Goal: Task Accomplishment & Management: Manage account settings

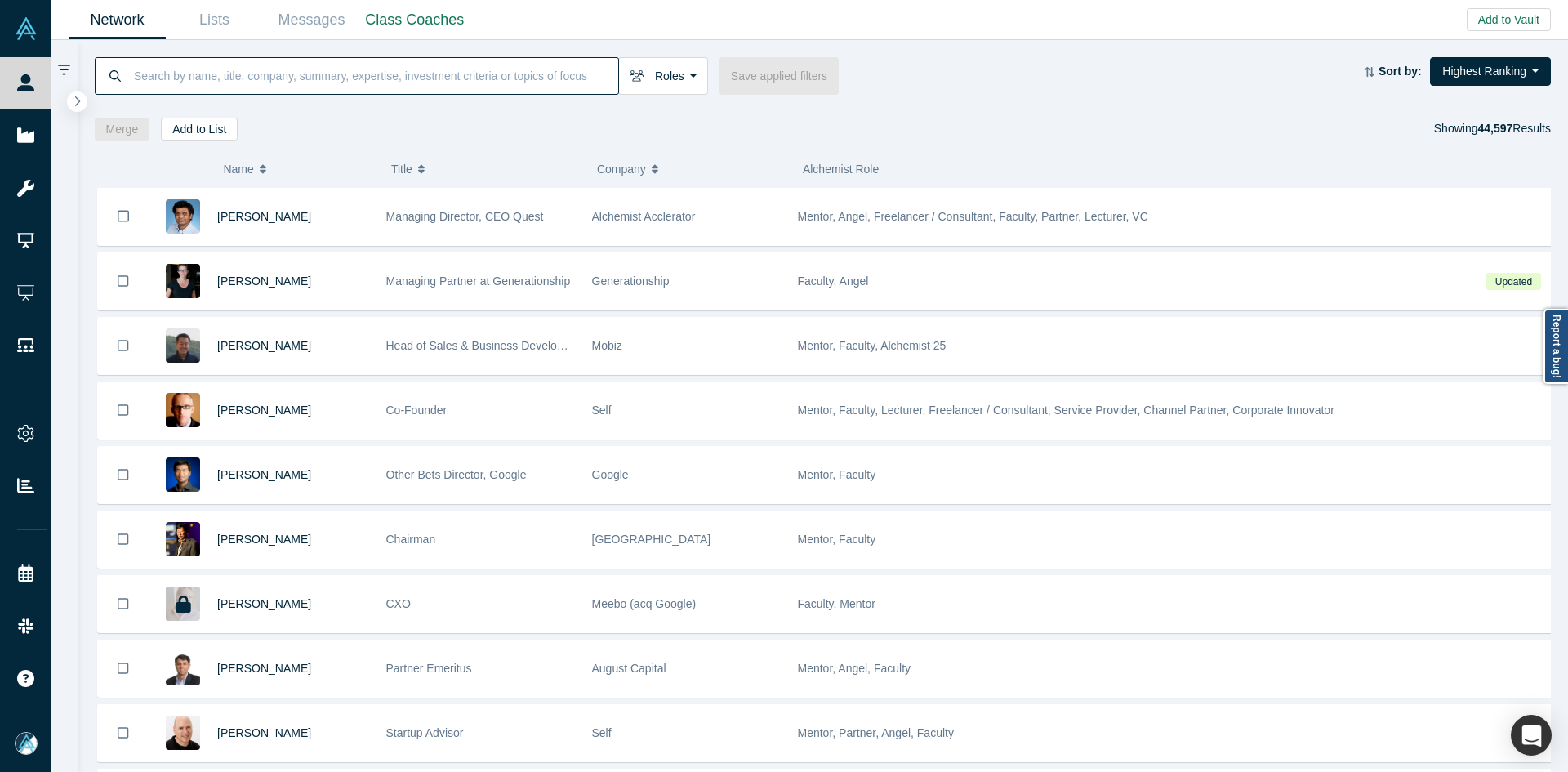
click at [421, 83] on input at bounding box center [375, 75] width 486 height 38
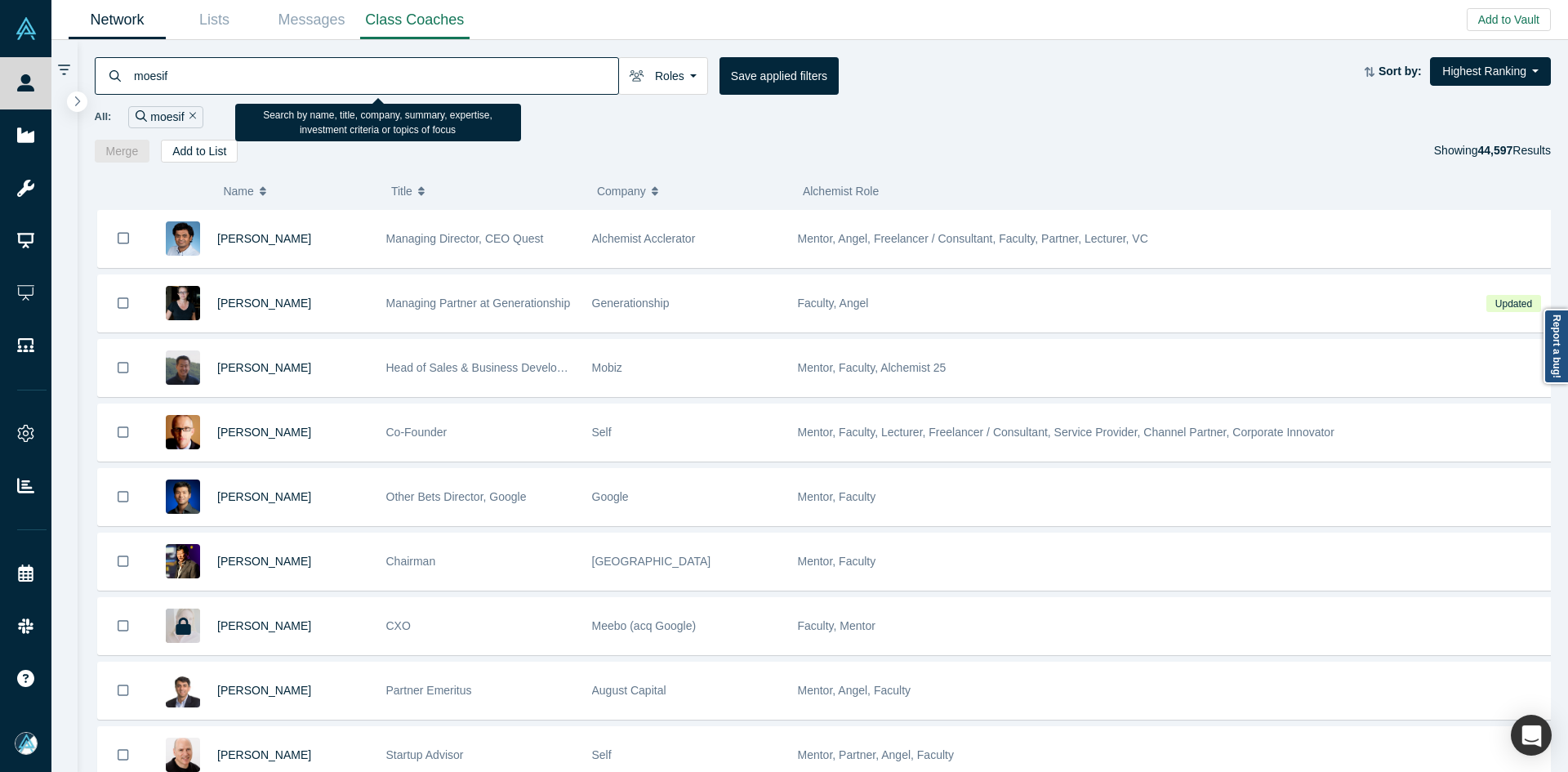
type input "moesif"
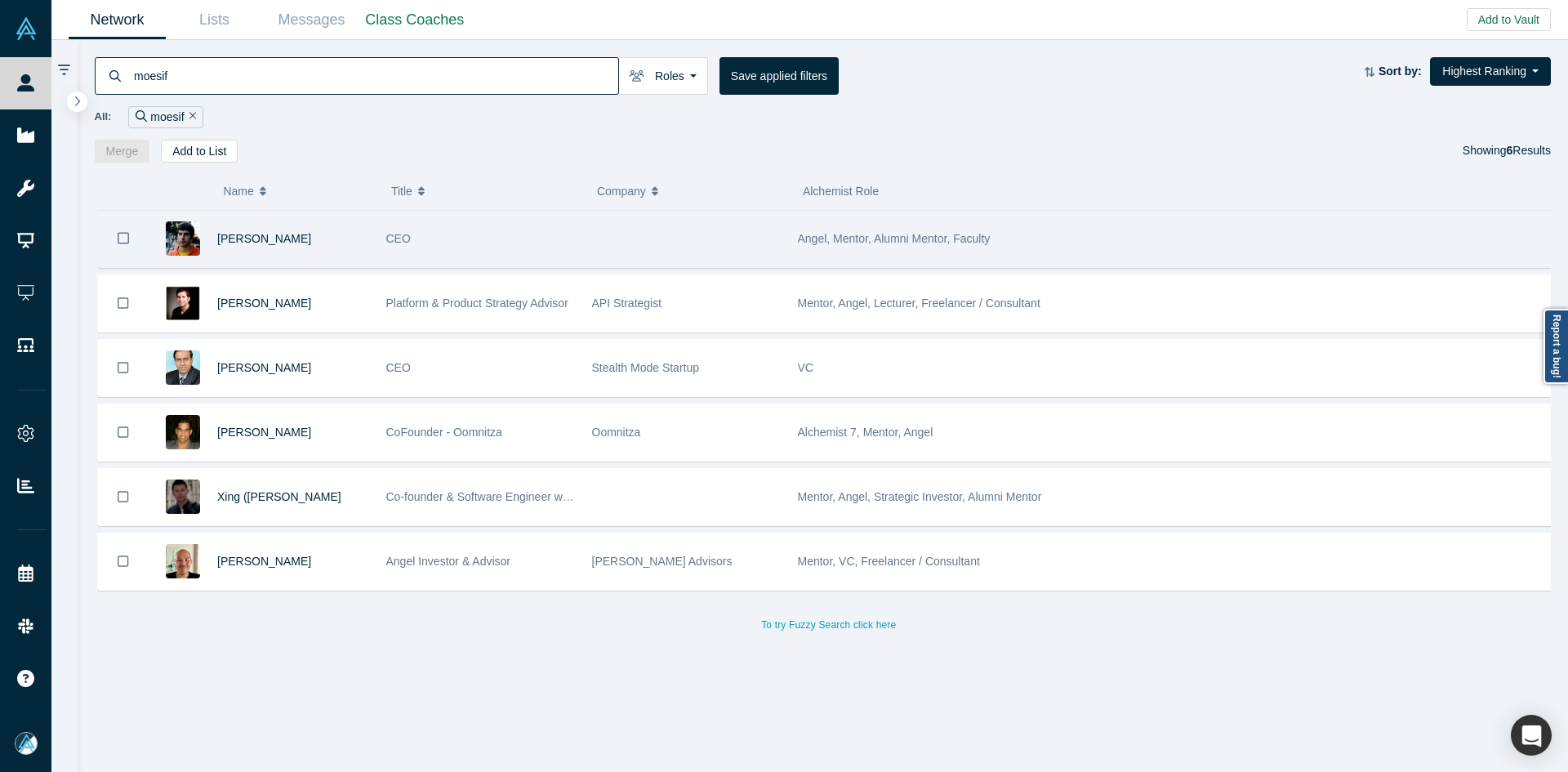
click at [231, 248] on div "[PERSON_NAME]" at bounding box center [293, 238] width 152 height 56
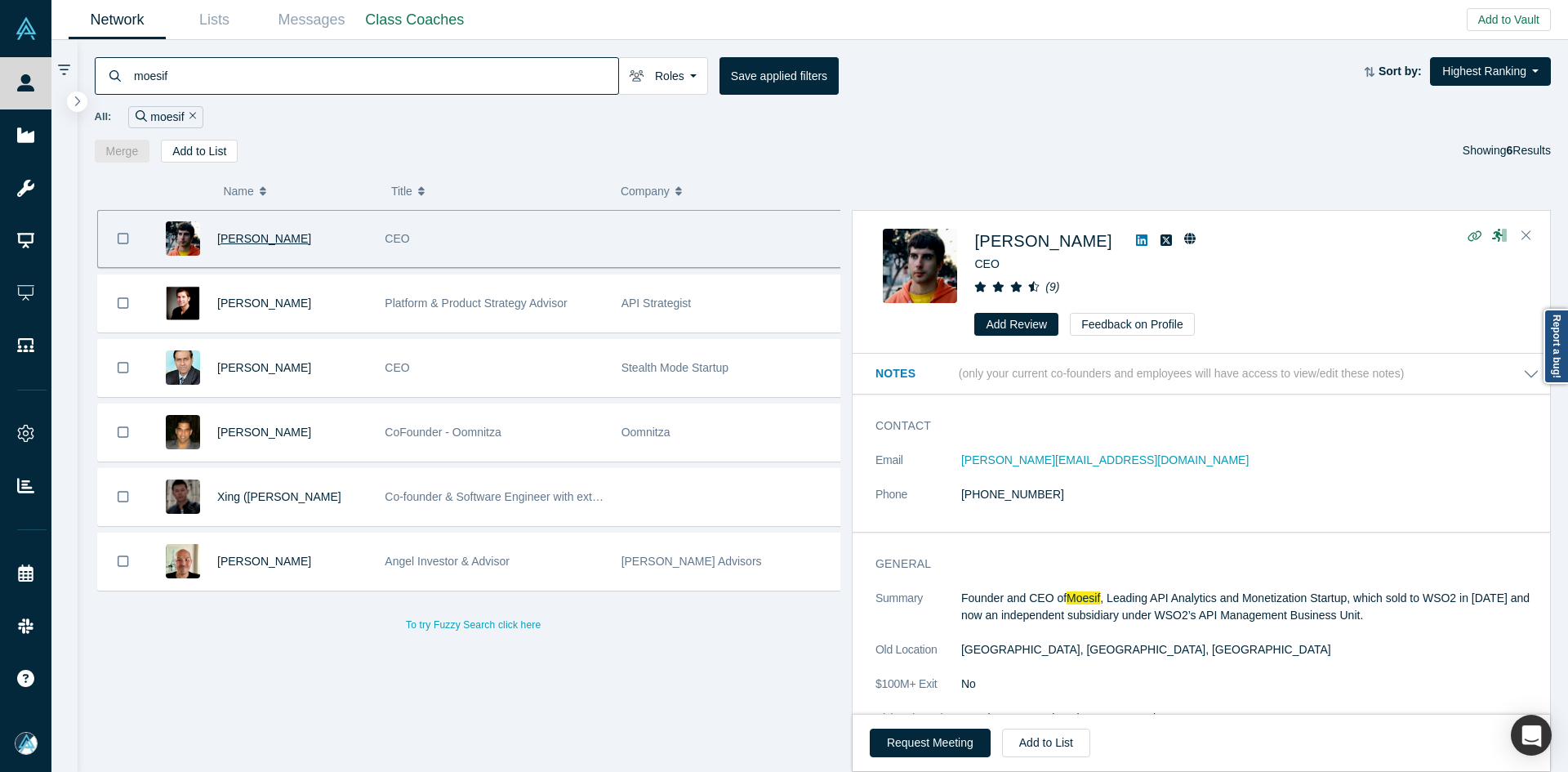
click at [239, 238] on span "[PERSON_NAME]" at bounding box center [264, 238] width 94 height 13
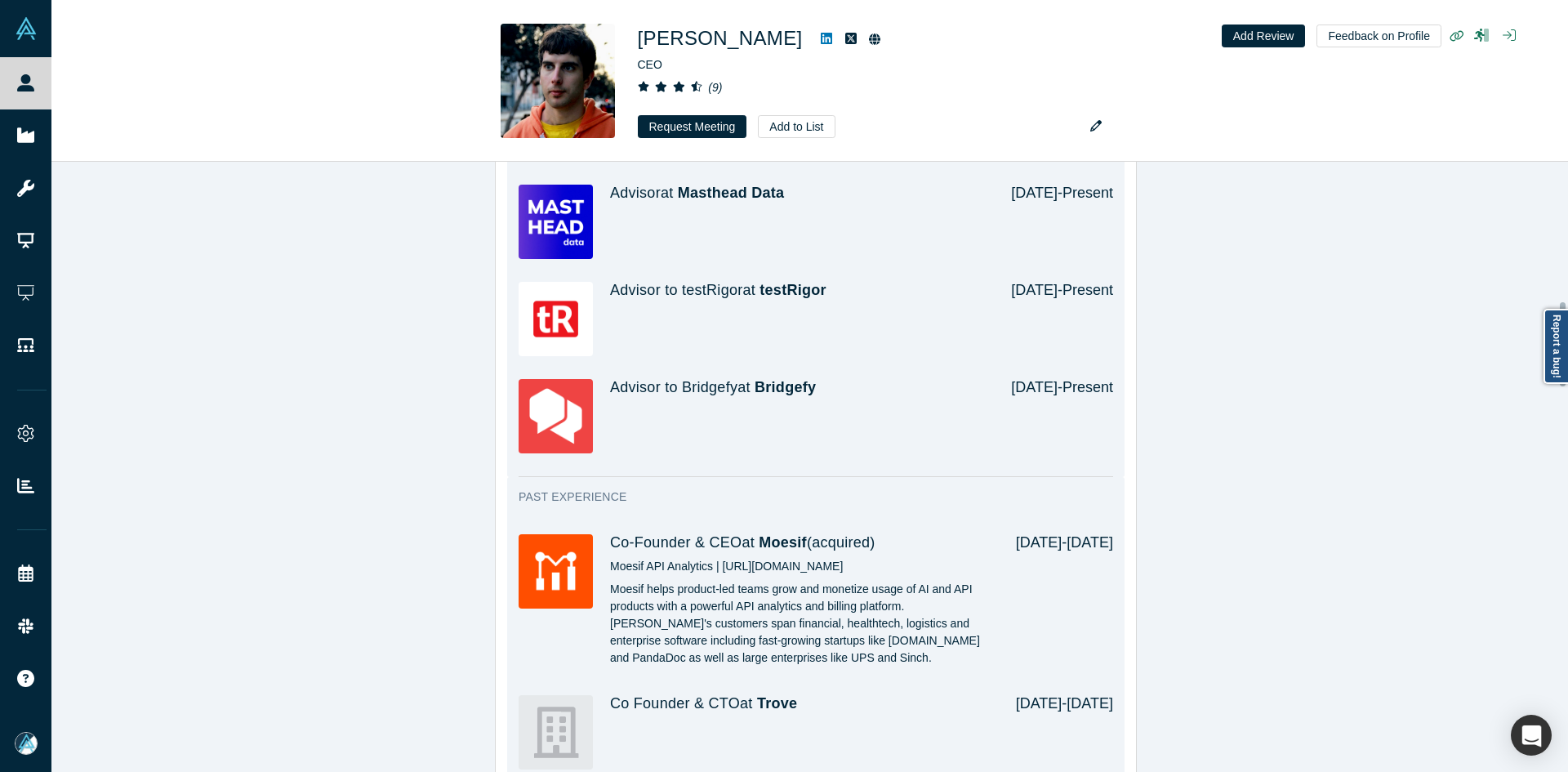
scroll to position [1141, 0]
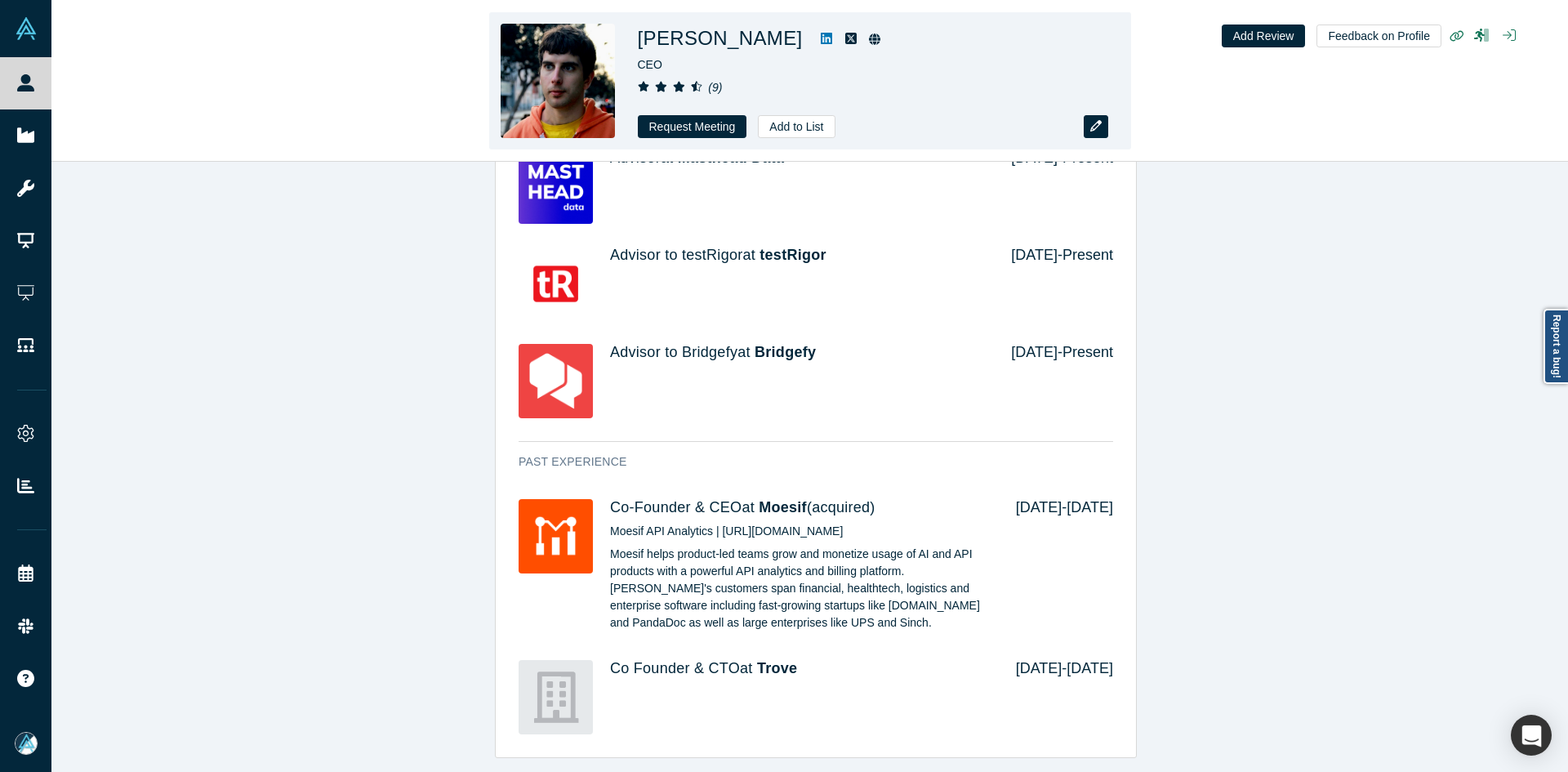
click at [1100, 121] on icon "button" at bounding box center [1096, 126] width 11 height 11
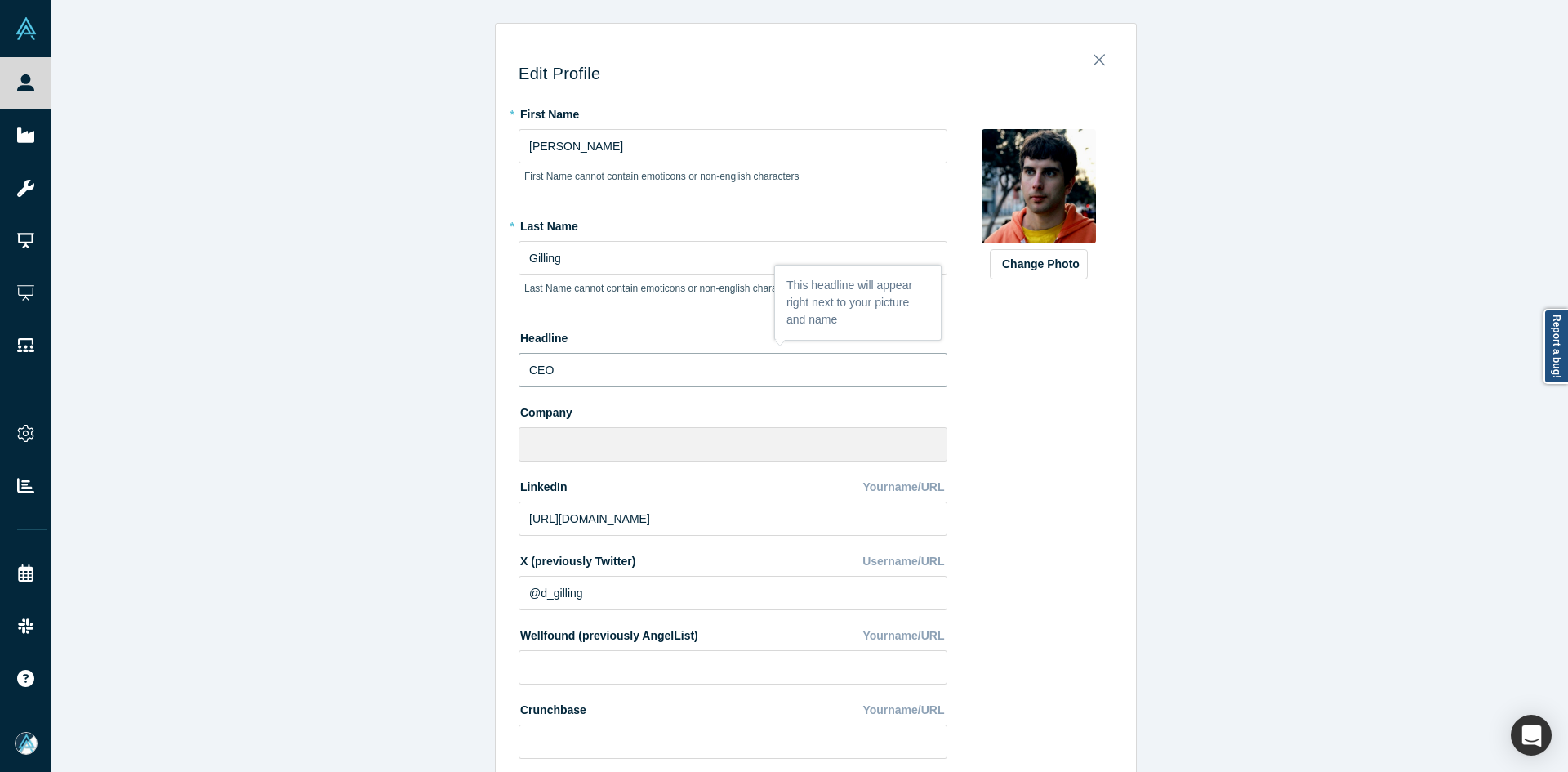
drag, startPoint x: 587, startPoint y: 364, endPoint x: 430, endPoint y: 352, distance: 157.5
click at [430, 352] on div "Edit Profile * First Name [PERSON_NAME] First Name cannot contain emoticons or …" at bounding box center [816, 392] width 1529 height 783
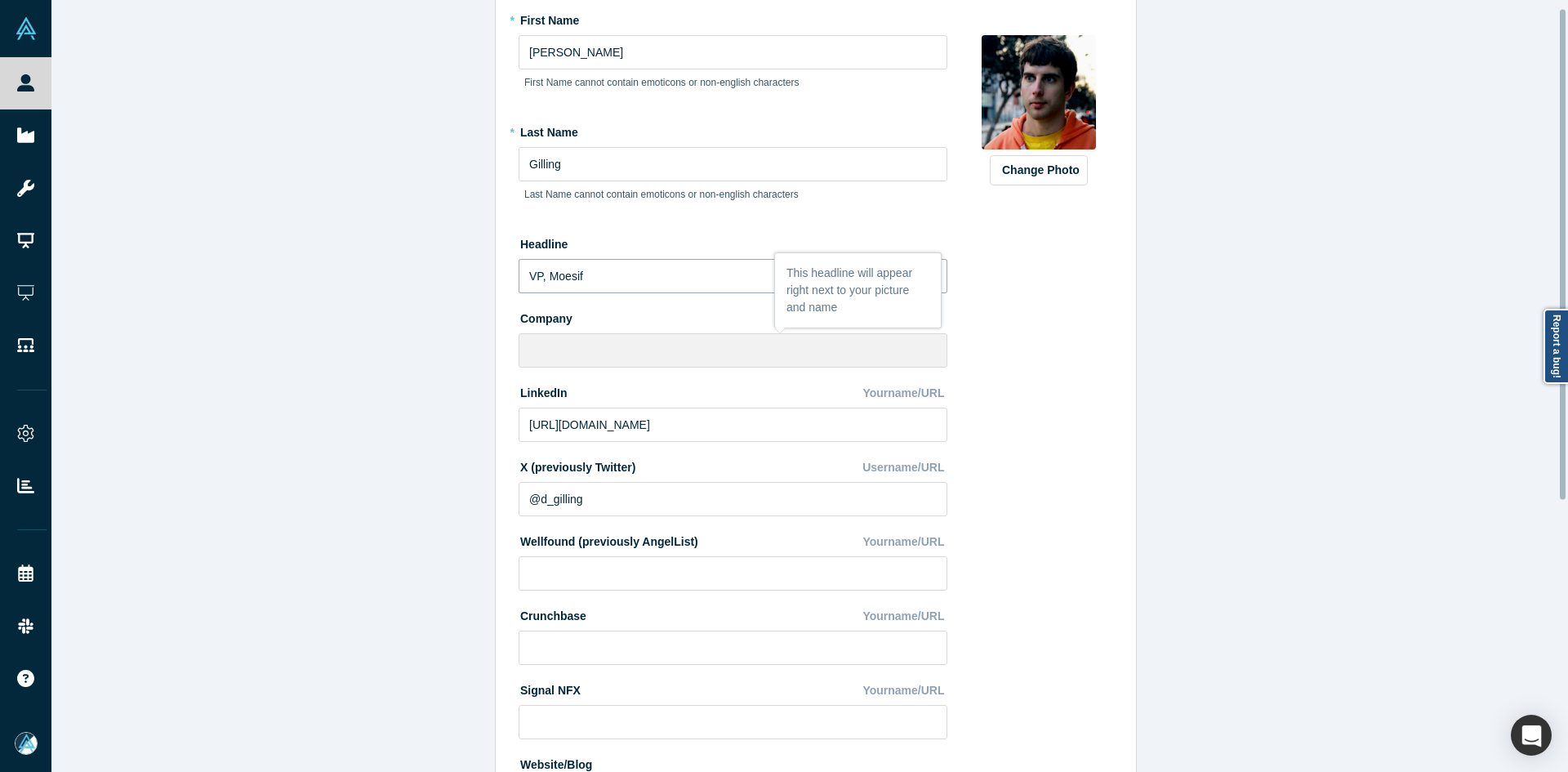
scroll to position [439, 0]
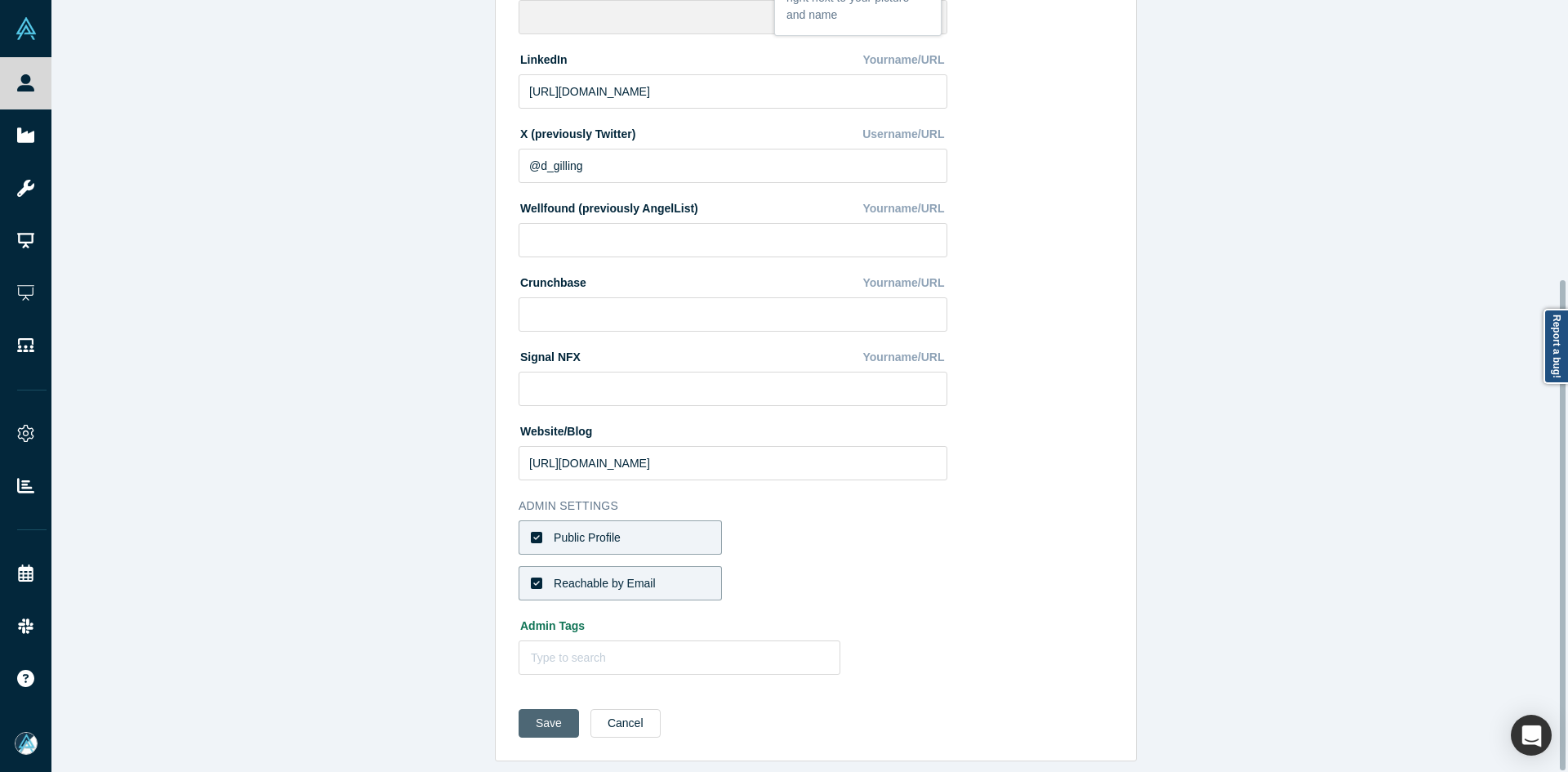
type input "VP, Moesif"
click at [549, 721] on button "Save" at bounding box center [549, 723] width 61 height 28
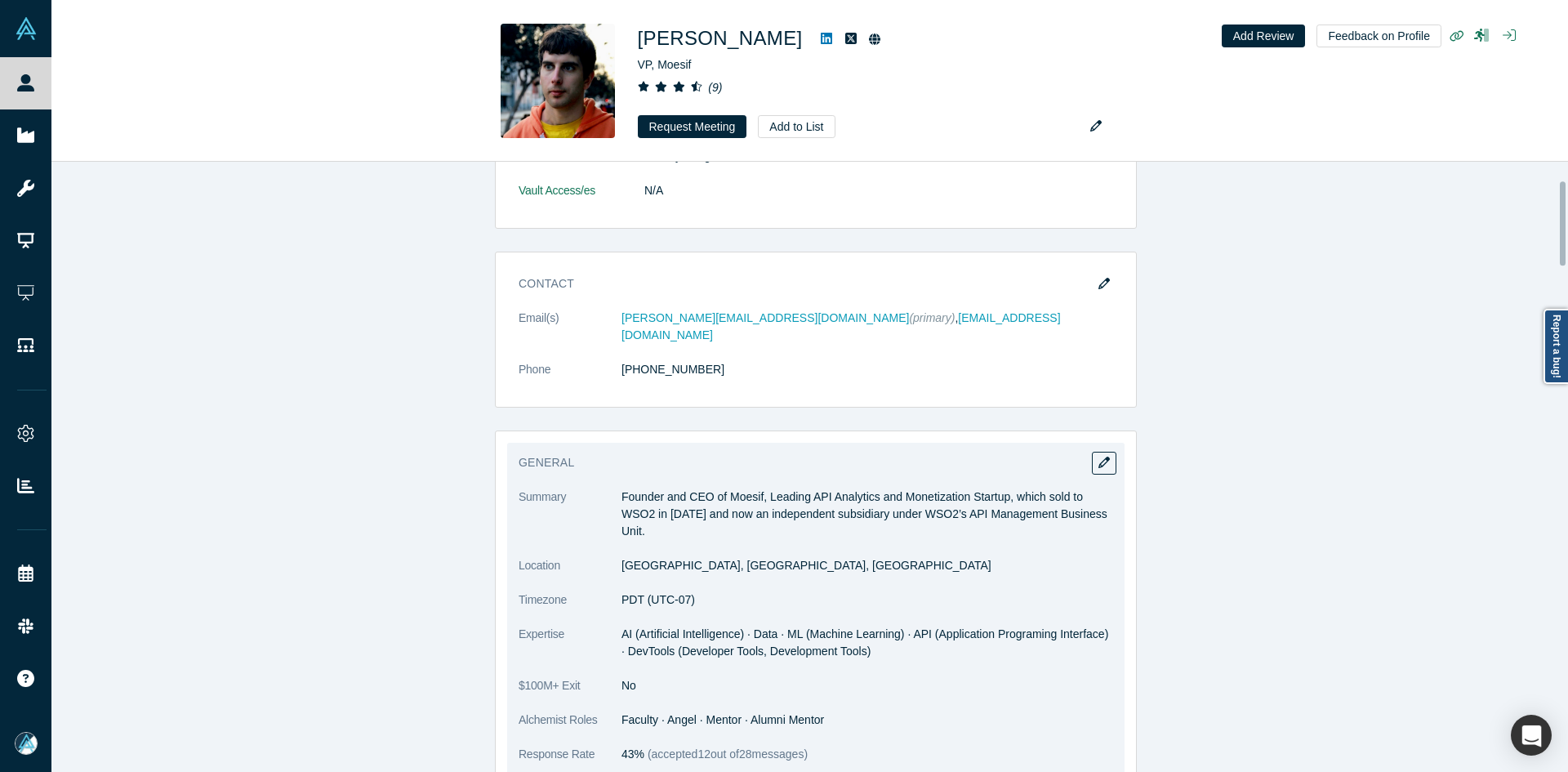
scroll to position [490, 0]
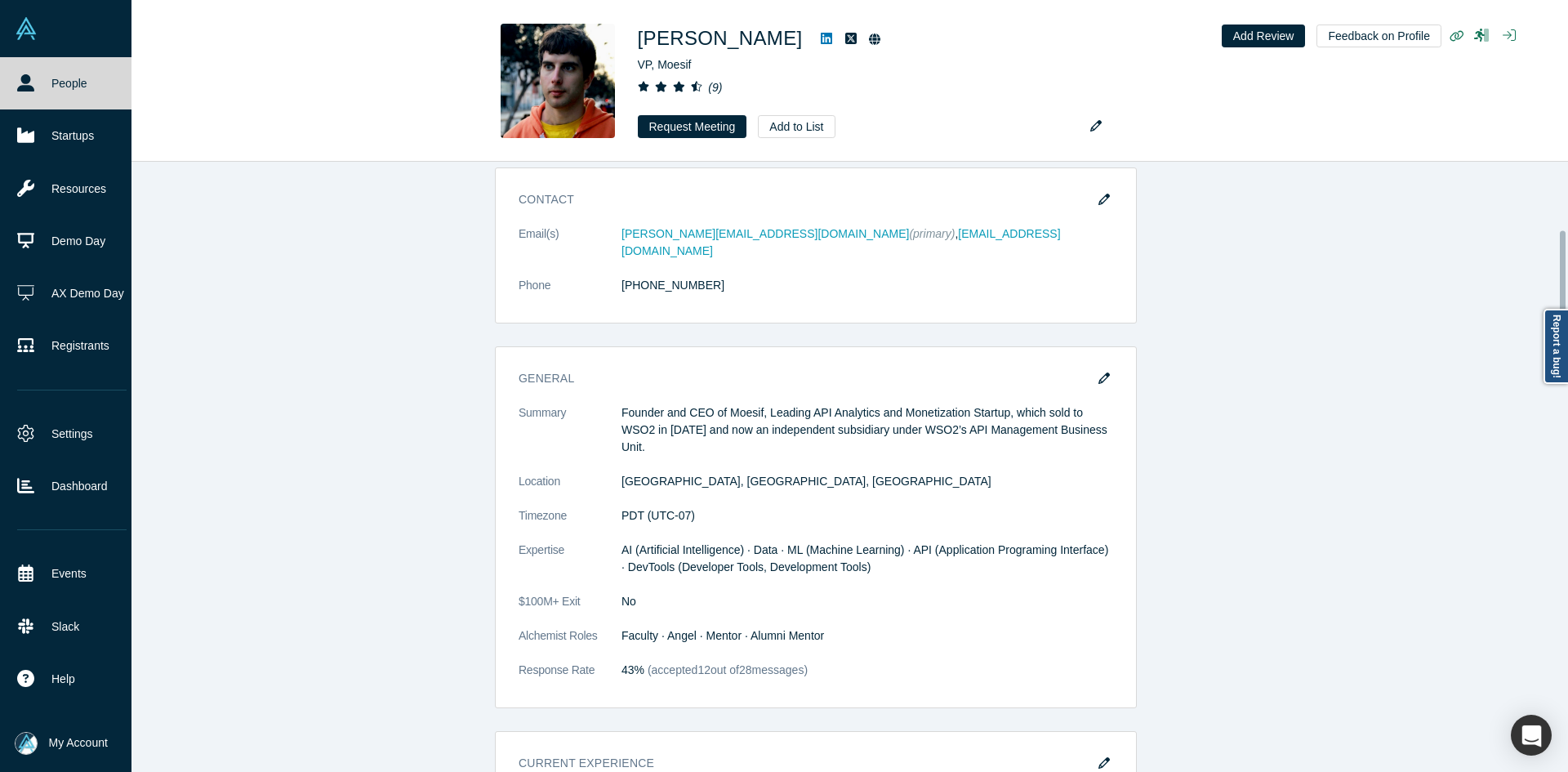
drag, startPoint x: 41, startPoint y: 21, endPoint x: 68, endPoint y: 0, distance: 34.2
click at [41, 21] on link at bounding box center [65, 28] width 132 height 57
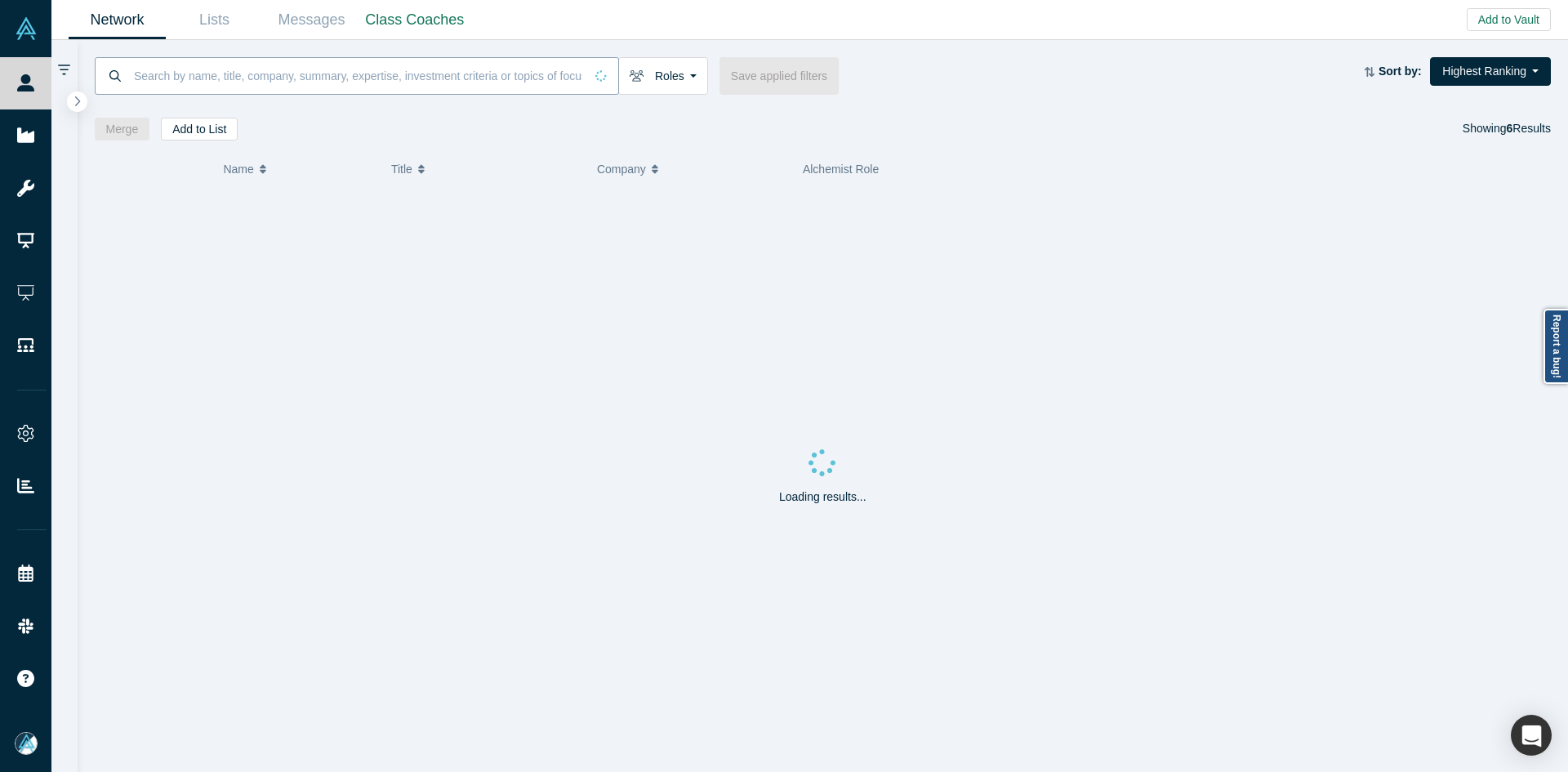
click at [391, 75] on input at bounding box center [358, 75] width 452 height 38
paste input "[EMAIL_ADDRESS][DOMAIN_NAME]"
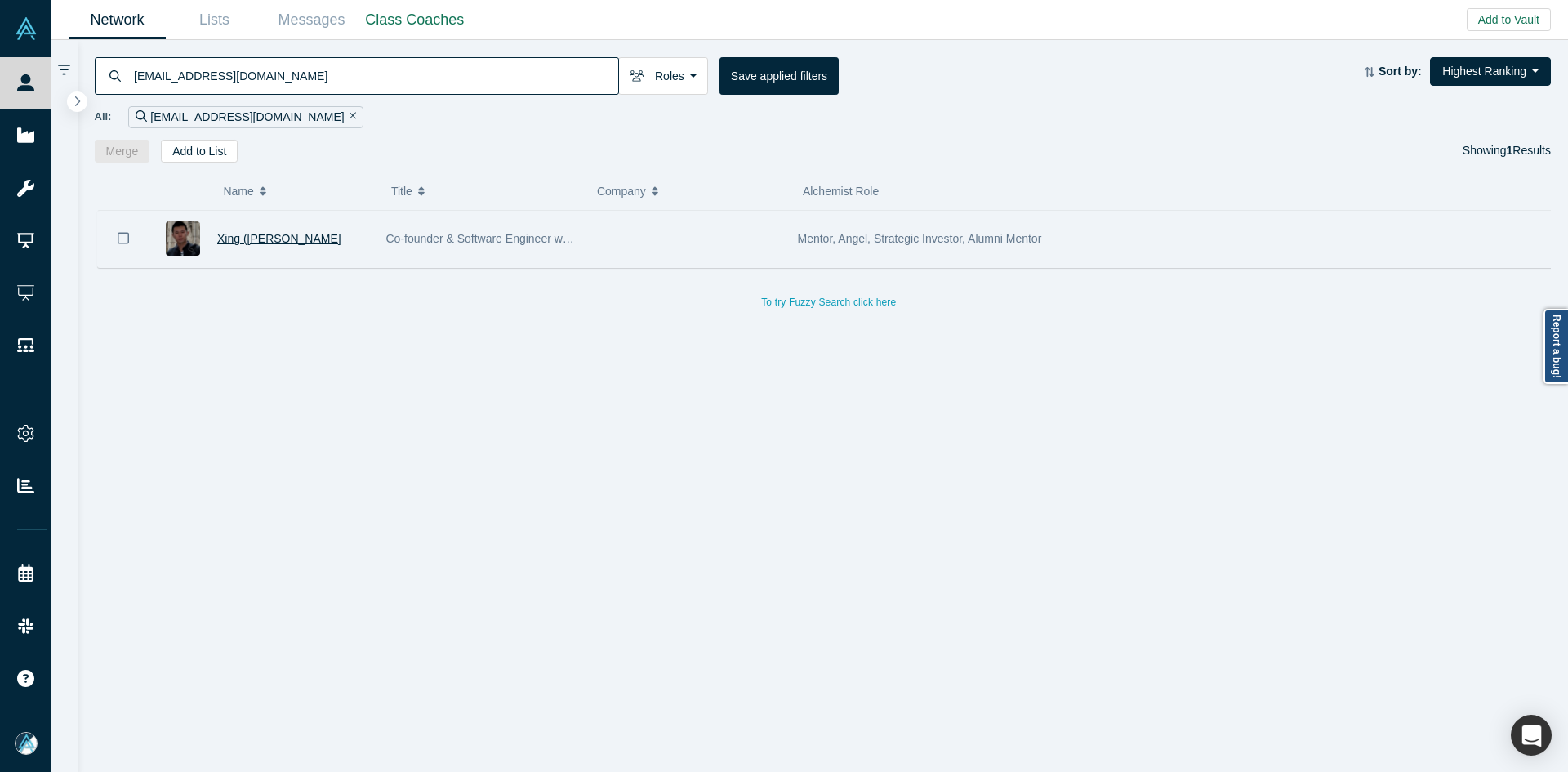
type input "[EMAIL_ADDRESS][DOMAIN_NAME]"
click at [267, 235] on span "Xing ([PERSON_NAME]" at bounding box center [279, 238] width 124 height 13
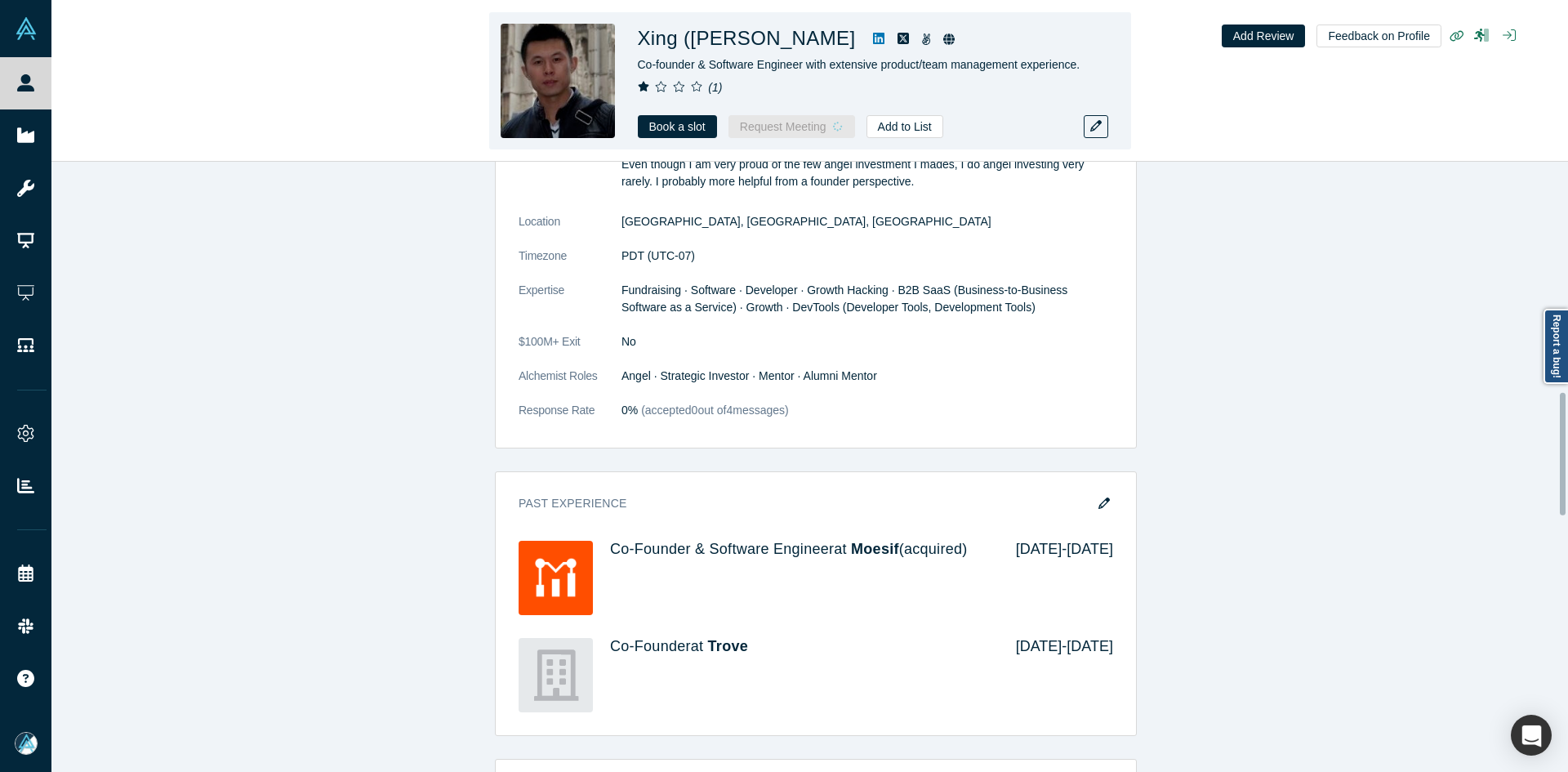
scroll to position [1146, 0]
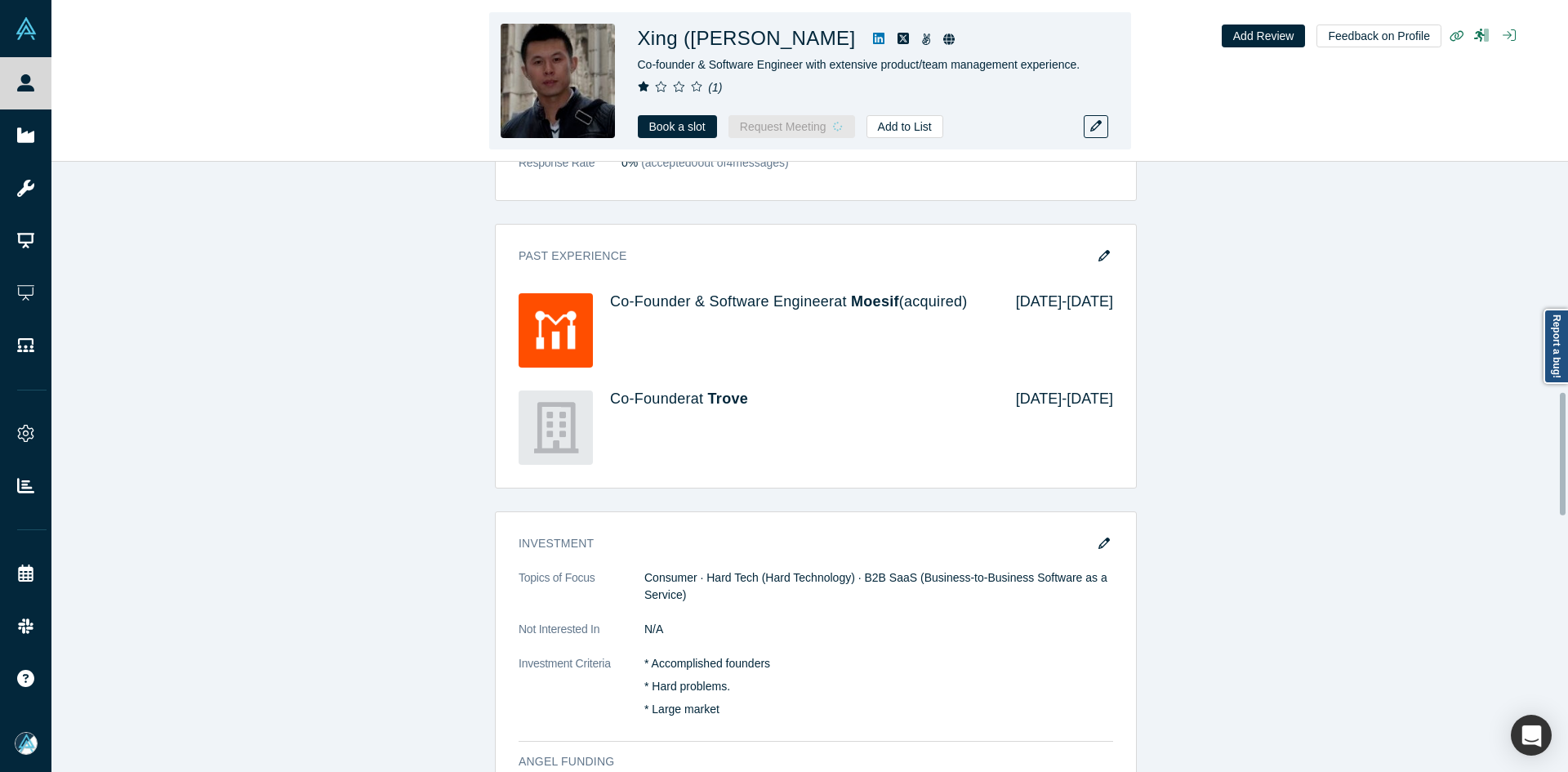
click at [873, 32] on icon at bounding box center [878, 39] width 11 height 13
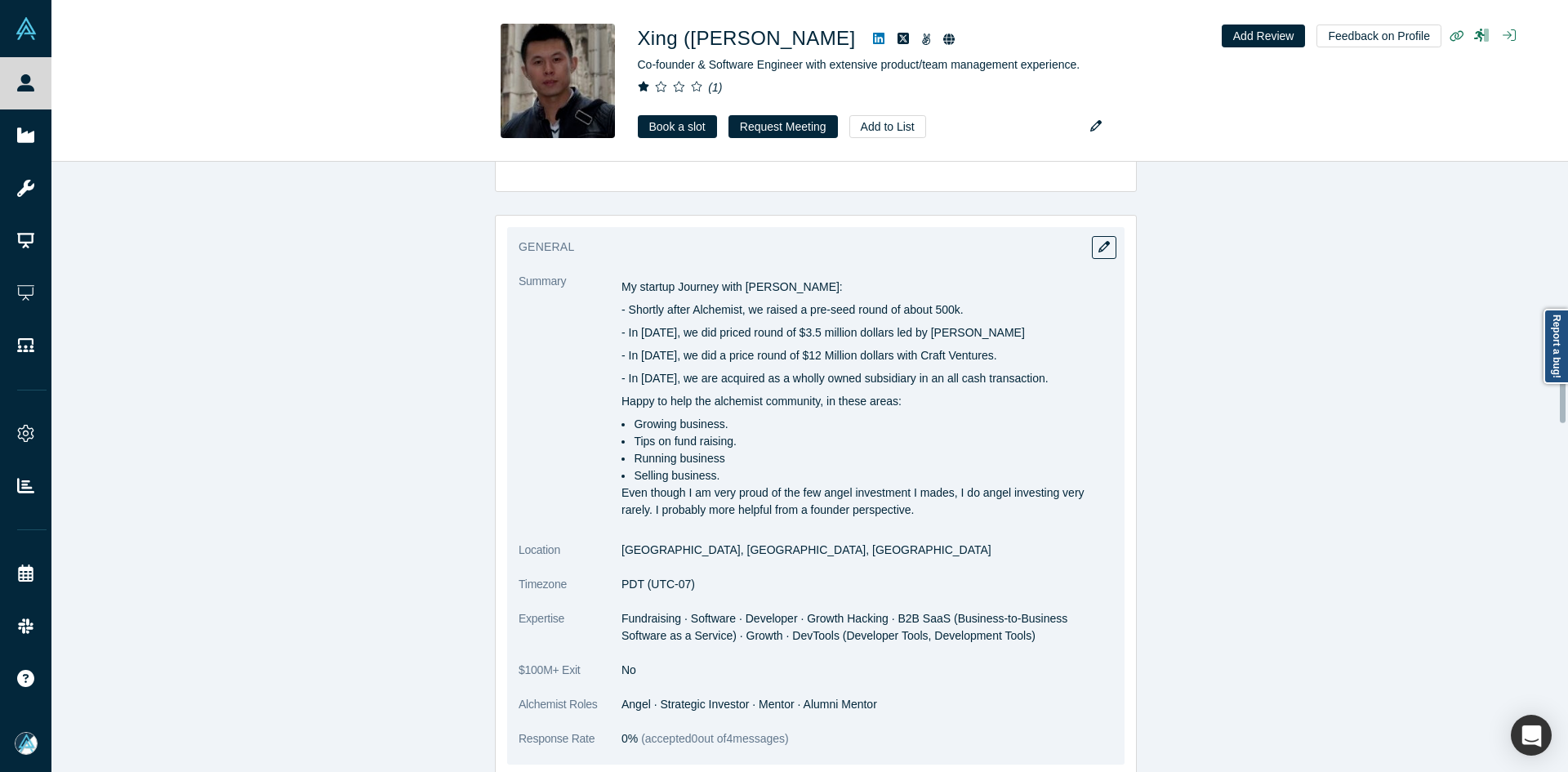
scroll to position [906, 0]
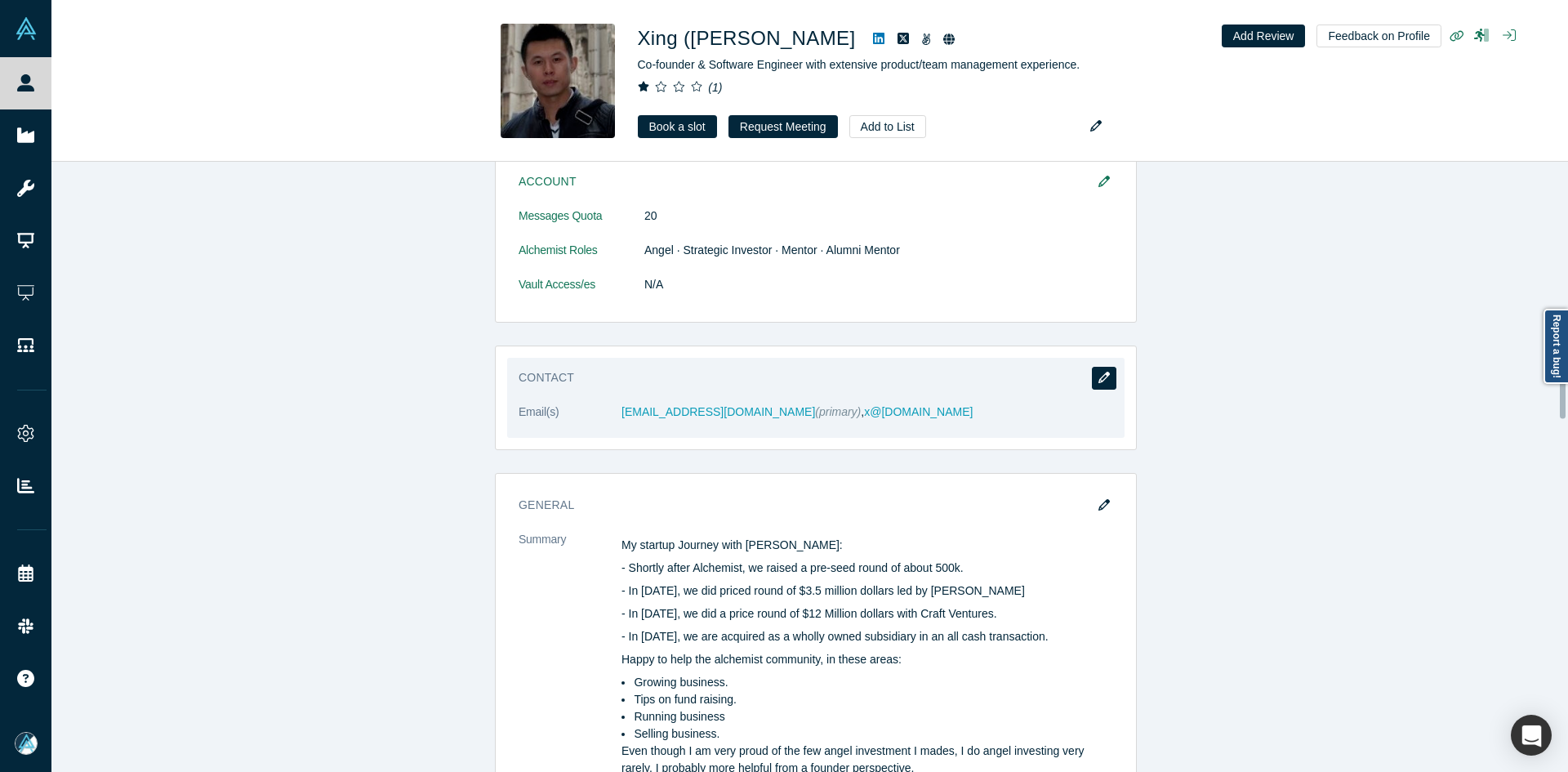
click at [1098, 372] on icon "button" at bounding box center [1104, 377] width 11 height 11
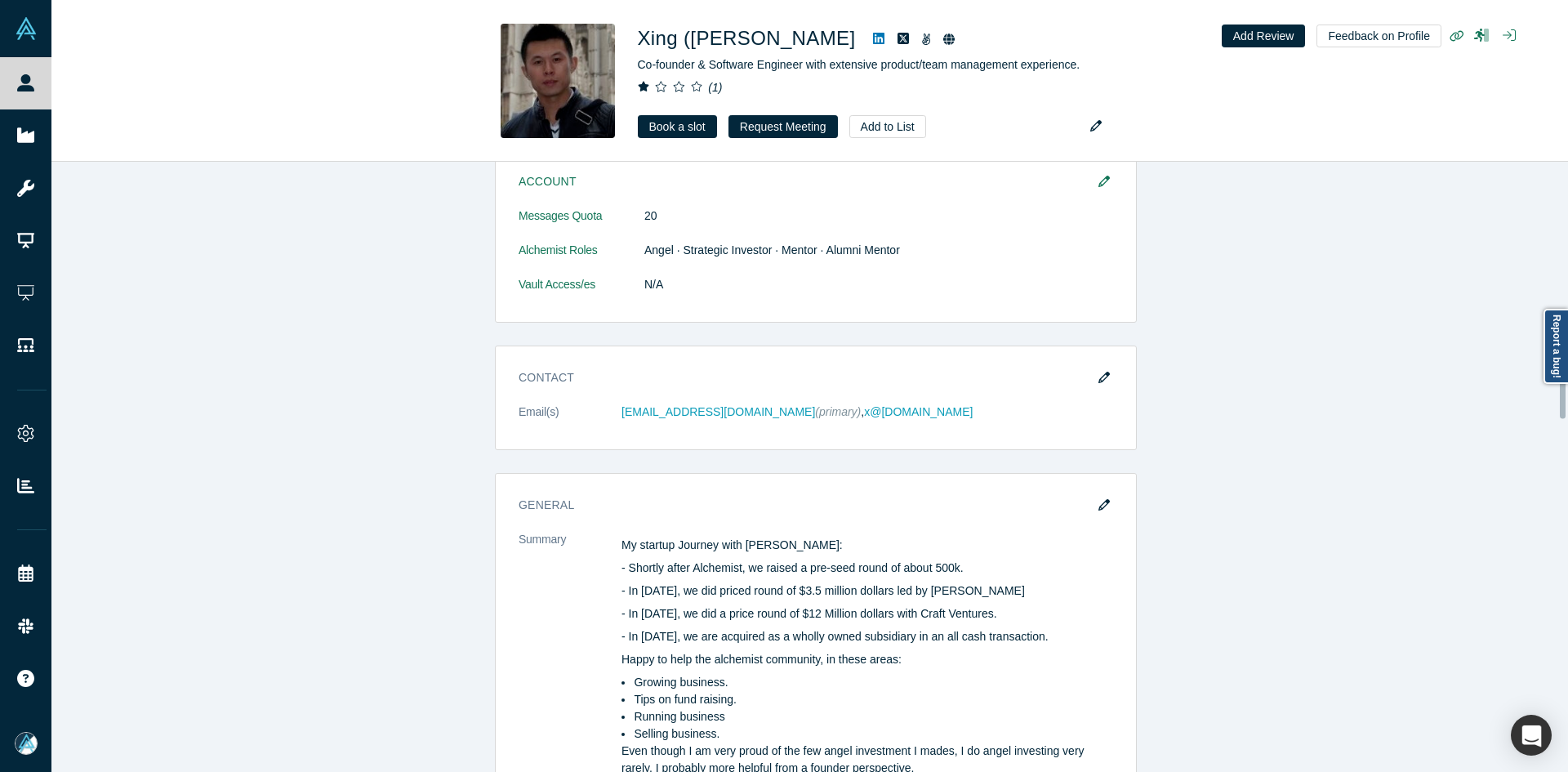
scroll to position [0, 0]
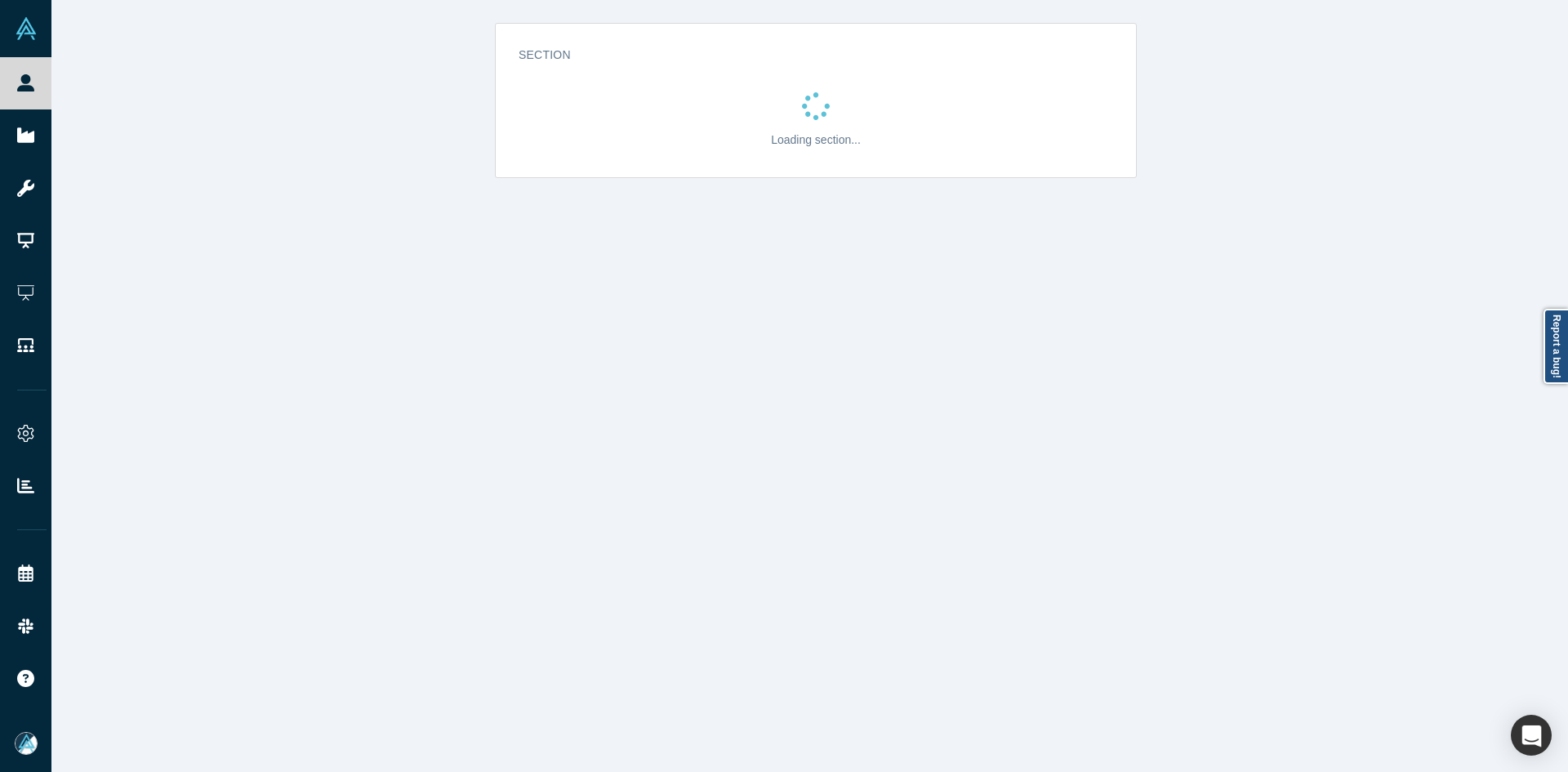
select select "US"
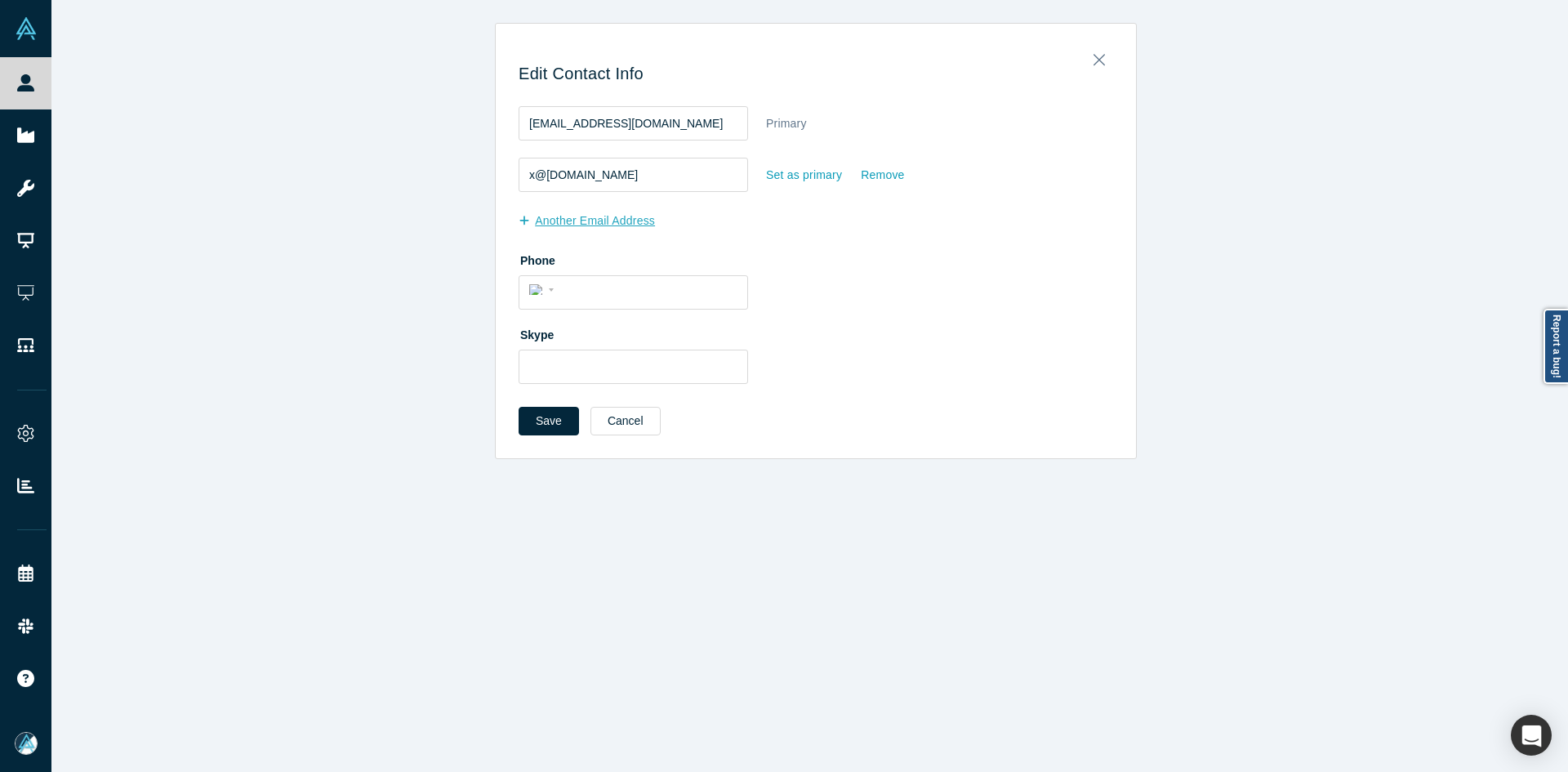
click at [609, 212] on button "another Email Address" at bounding box center [596, 221] width 154 height 28
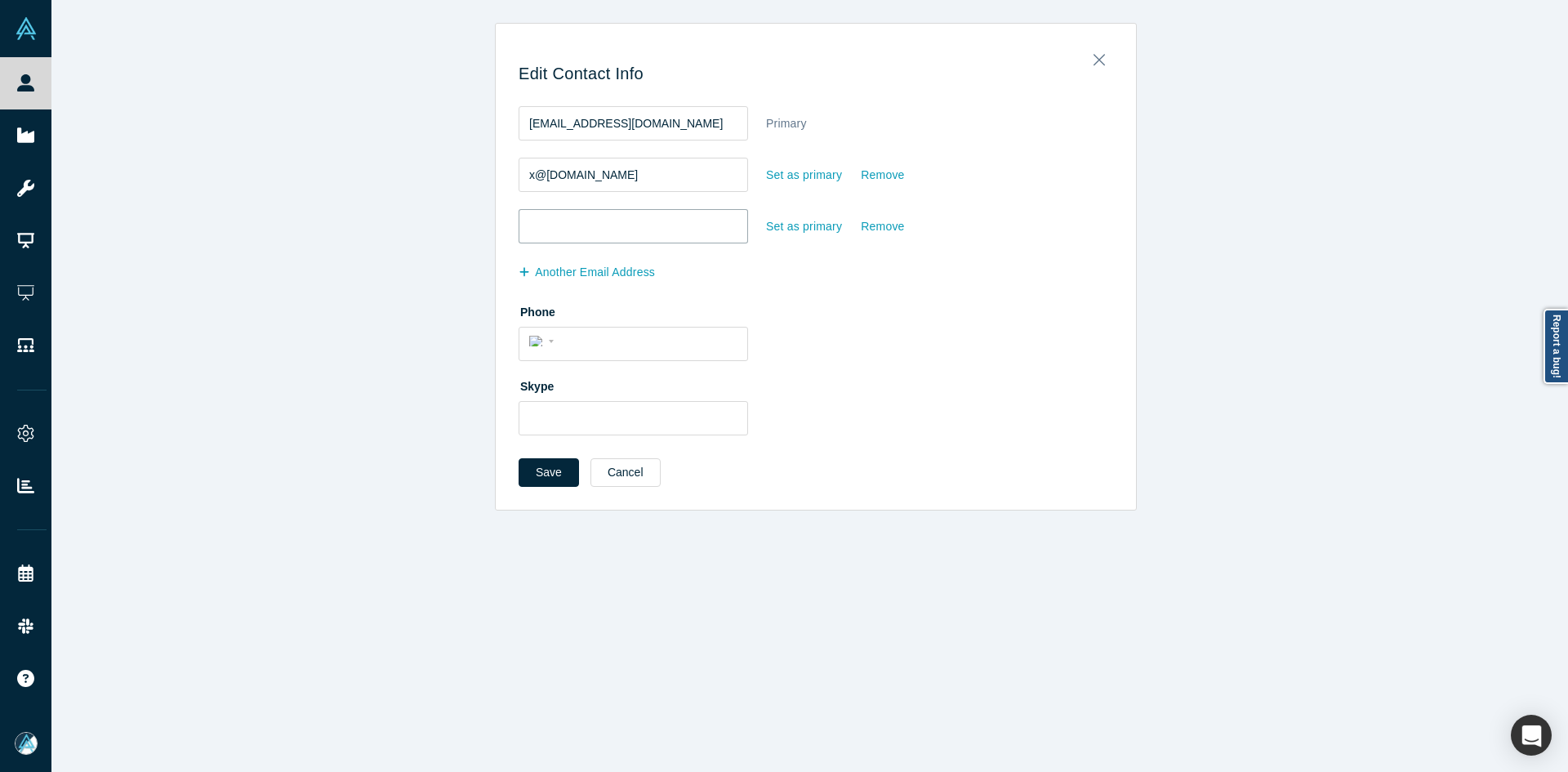
drag, startPoint x: 602, startPoint y: 226, endPoint x: 689, endPoint y: 237, distance: 87.7
click at [602, 227] on input "email" at bounding box center [634, 226] width 230 height 34
paste input "[EMAIL_ADDRESS][DOMAIN_NAME]"
type input "[EMAIL_ADDRESS][DOMAIN_NAME]"
click at [789, 238] on div "Set as primary" at bounding box center [804, 227] width 78 height 28
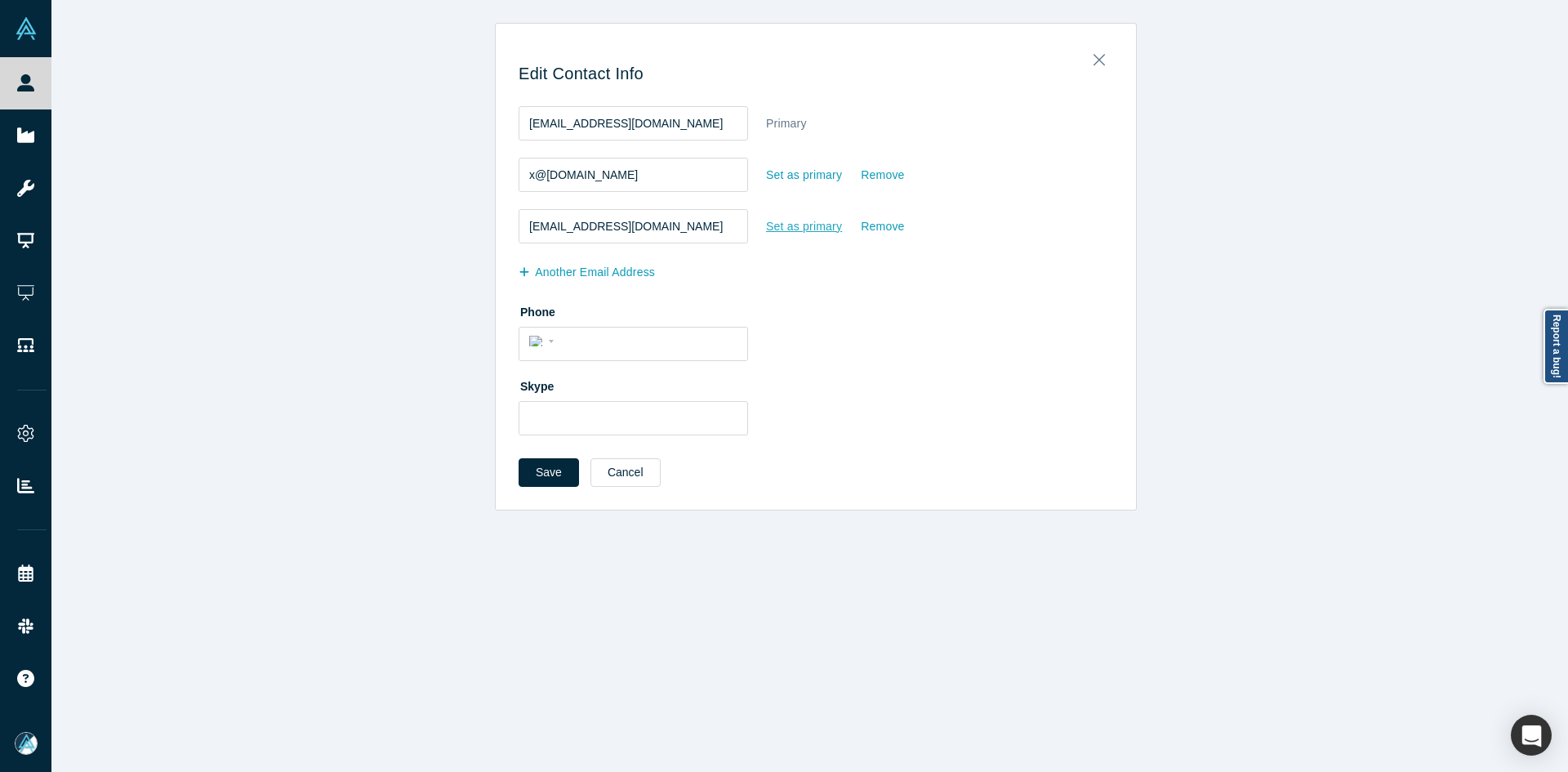
click at [0, 0] on input "Set as primary" at bounding box center [0, 0] width 0 height 0
click at [529, 462] on button "Save" at bounding box center [549, 472] width 61 height 28
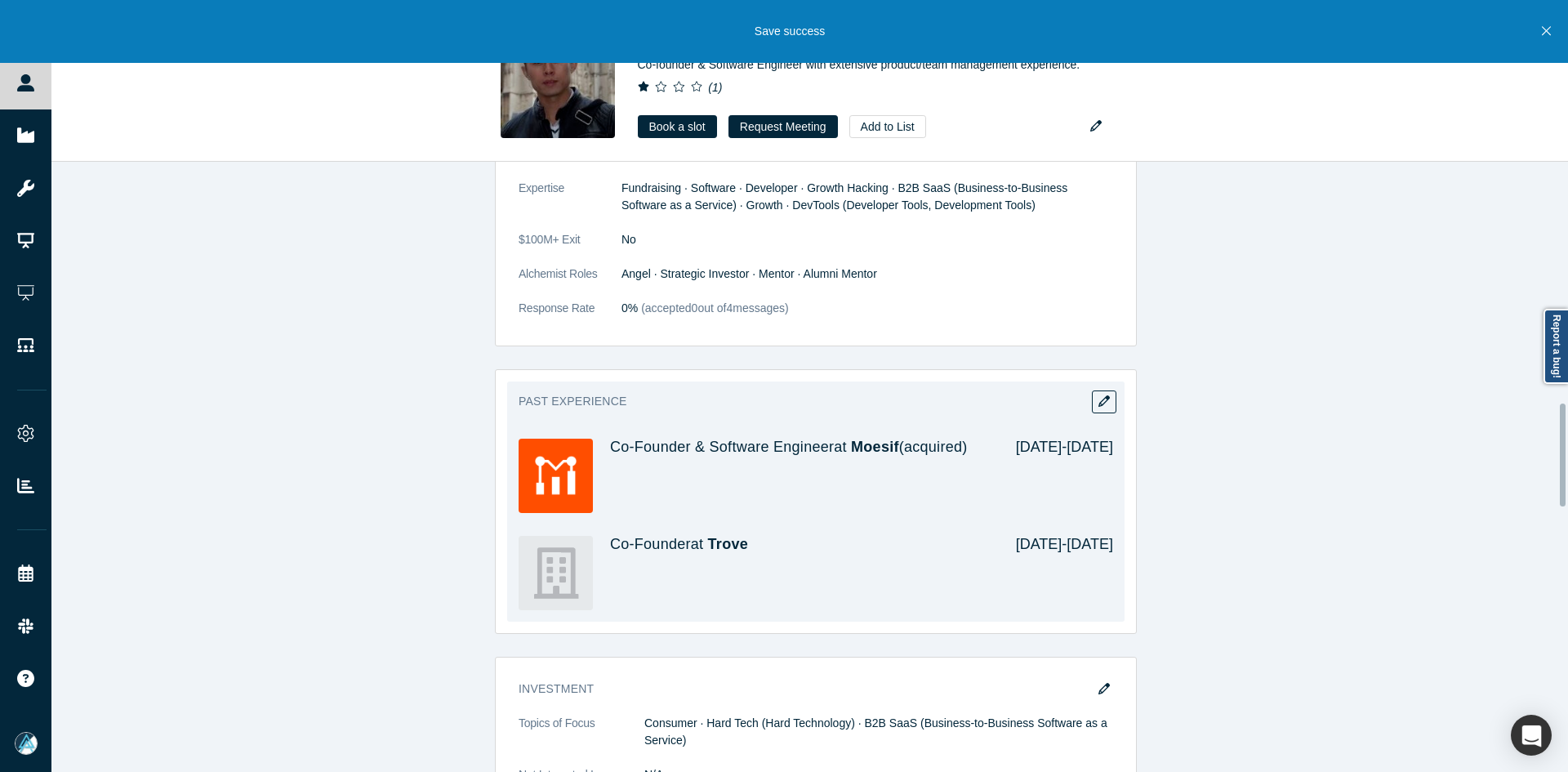
scroll to position [1633, 0]
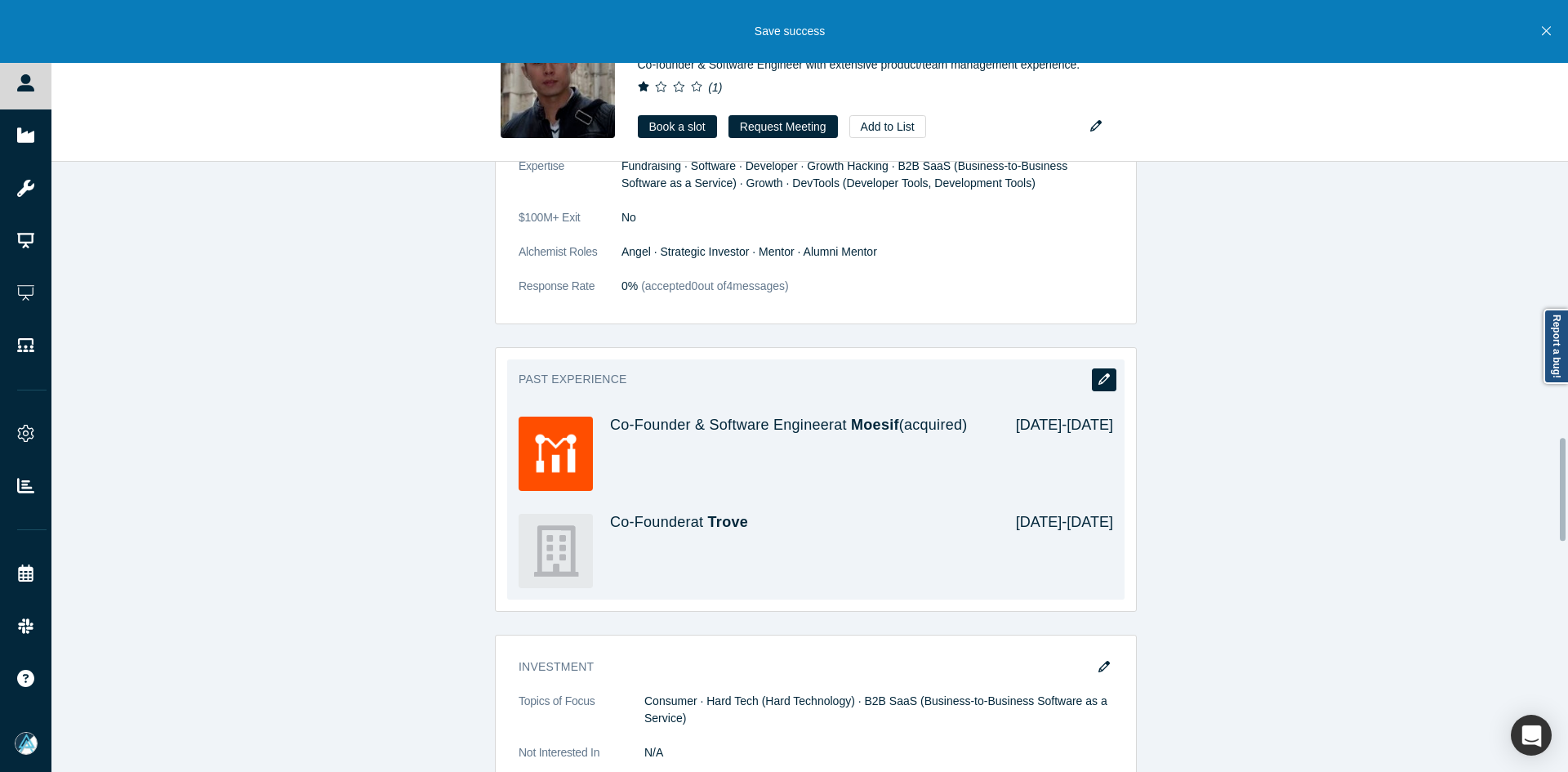
click at [1103, 368] on button "button" at bounding box center [1104, 379] width 25 height 23
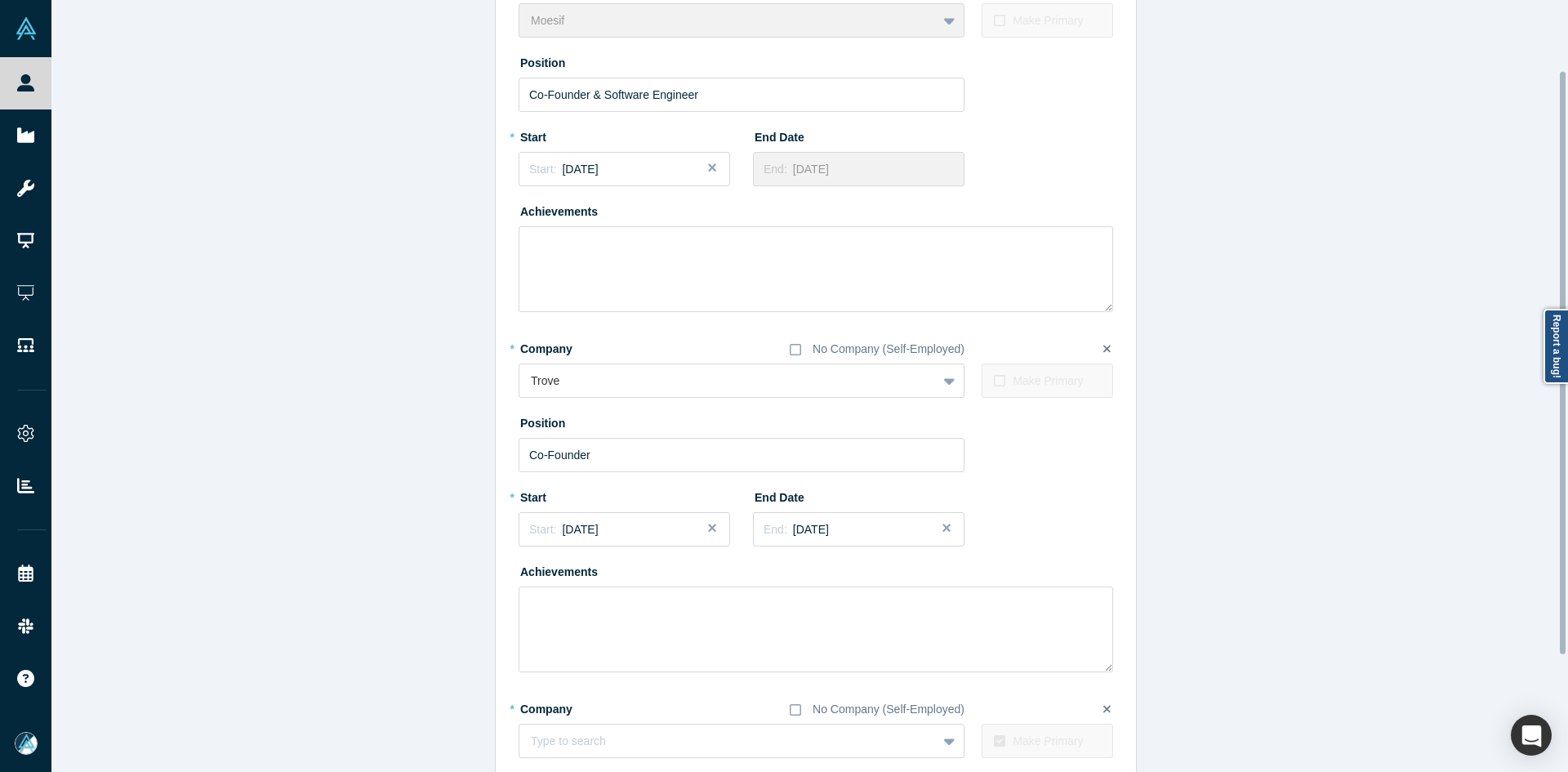
scroll to position [248, 0]
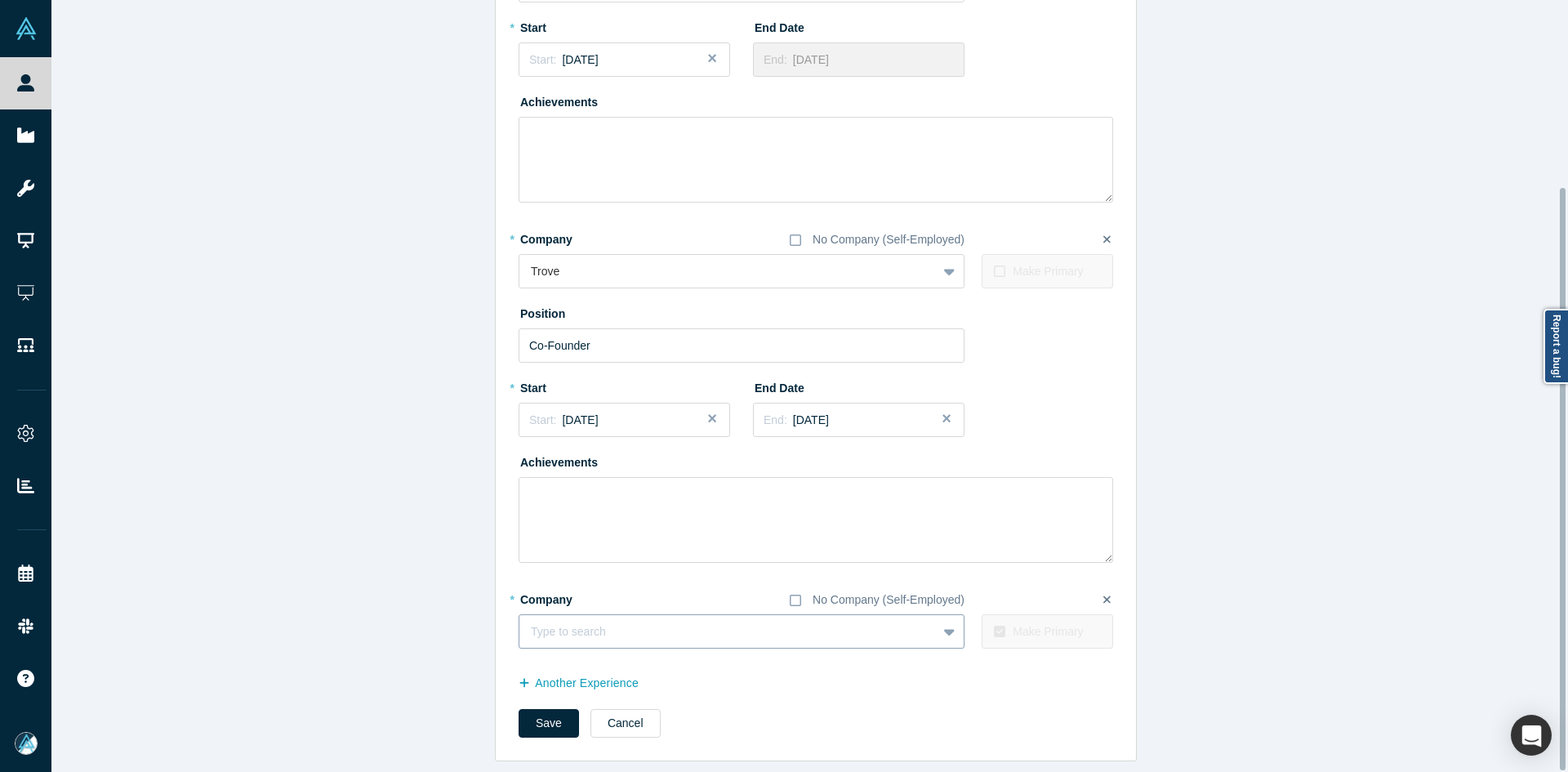
click at [566, 621] on div at bounding box center [729, 632] width 395 height 21
type input "WSO2"
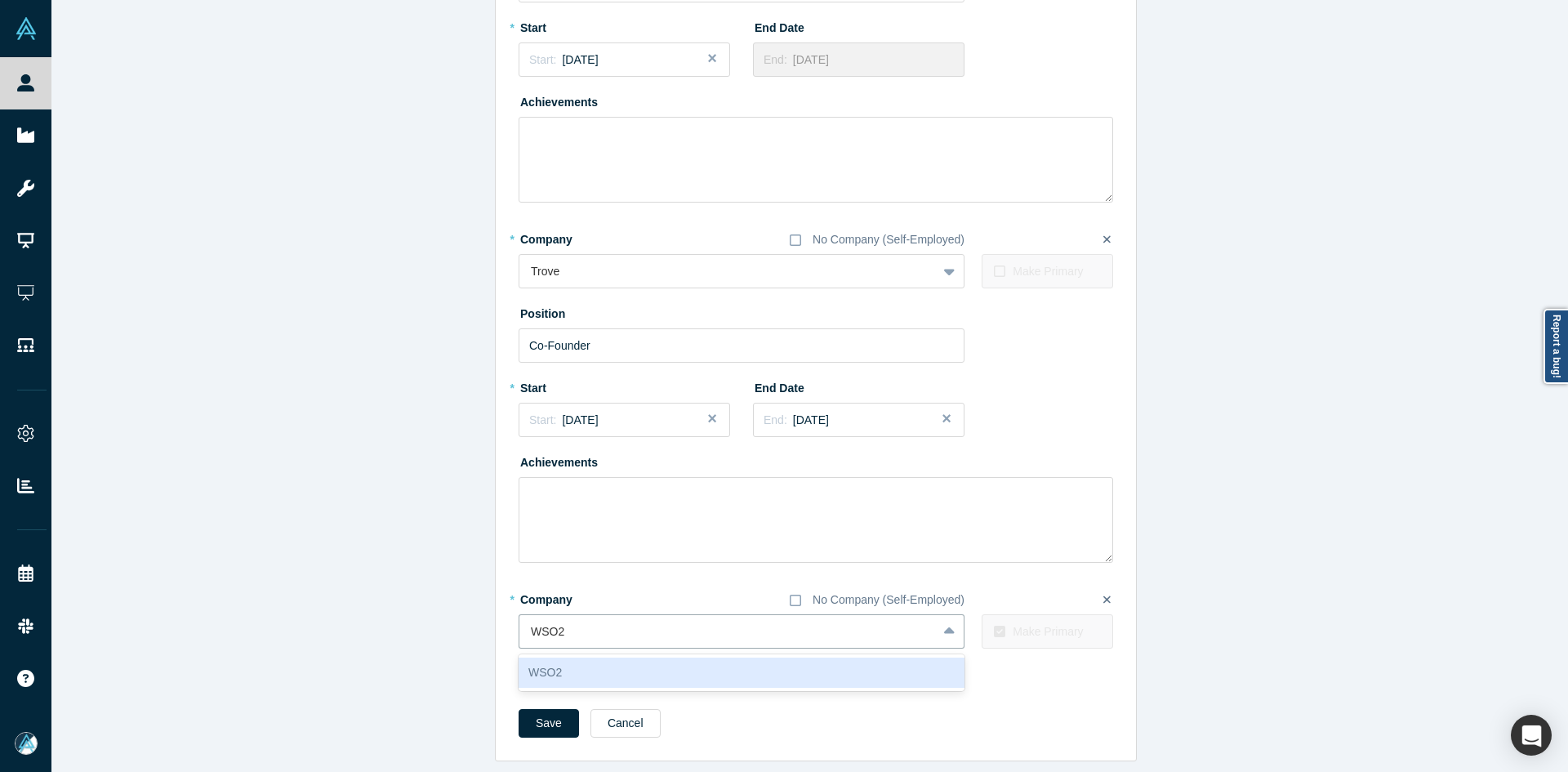
click at [639, 666] on div "WSO2" at bounding box center [742, 672] width 446 height 30
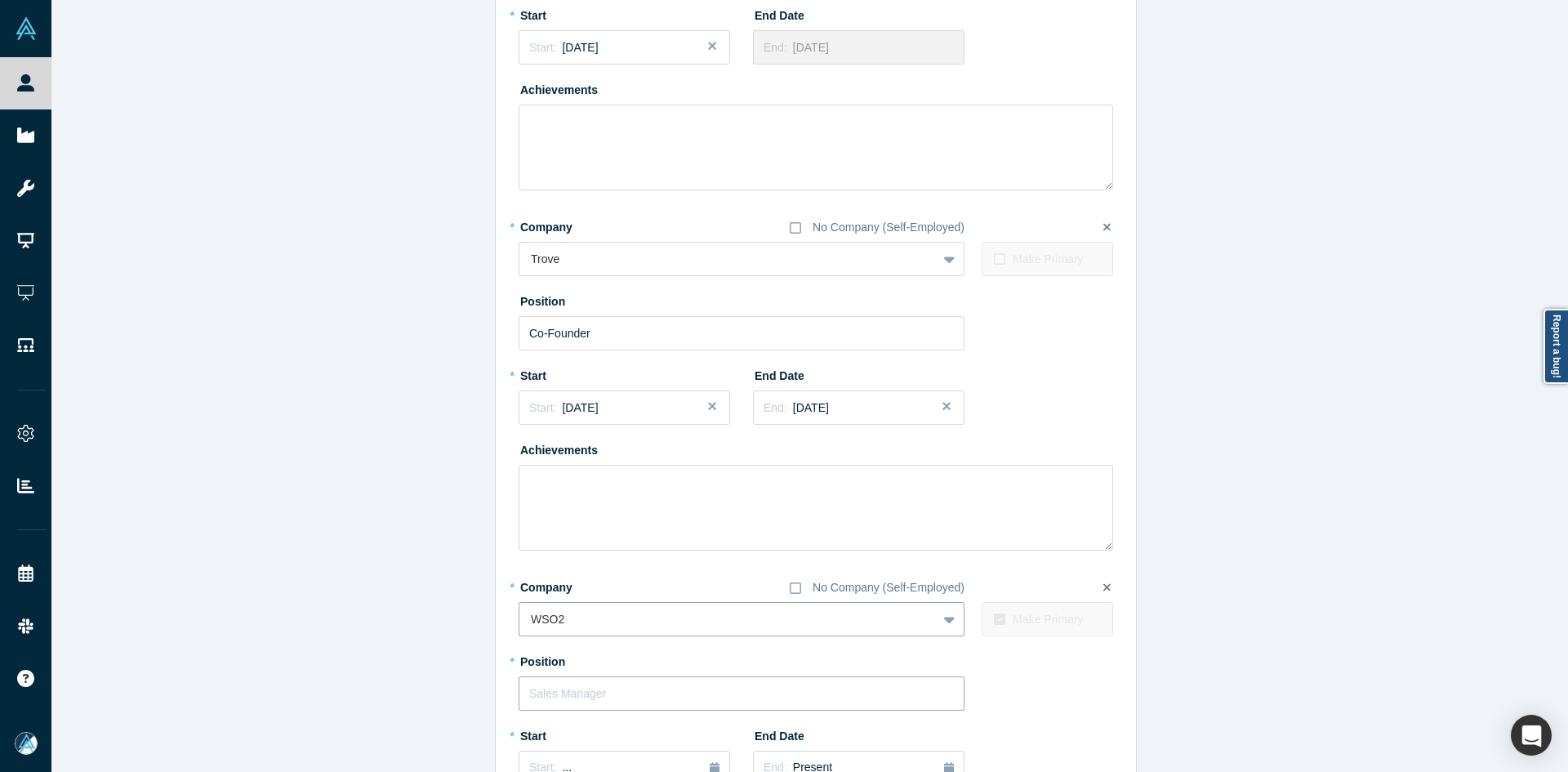
click at [563, 702] on input "text" at bounding box center [742, 693] width 446 height 34
type input "Associate Directo/Architect"
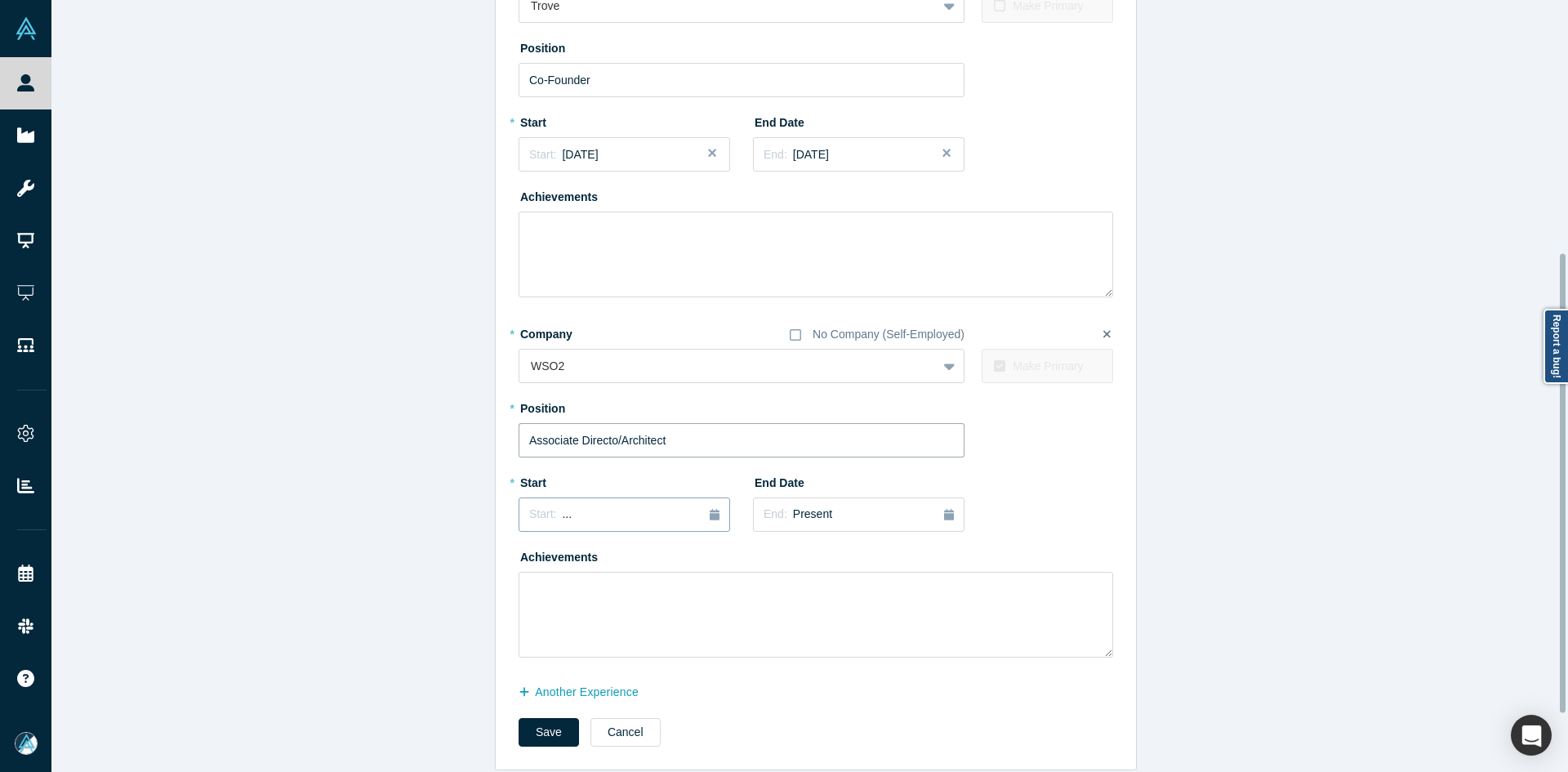
scroll to position [522, 0]
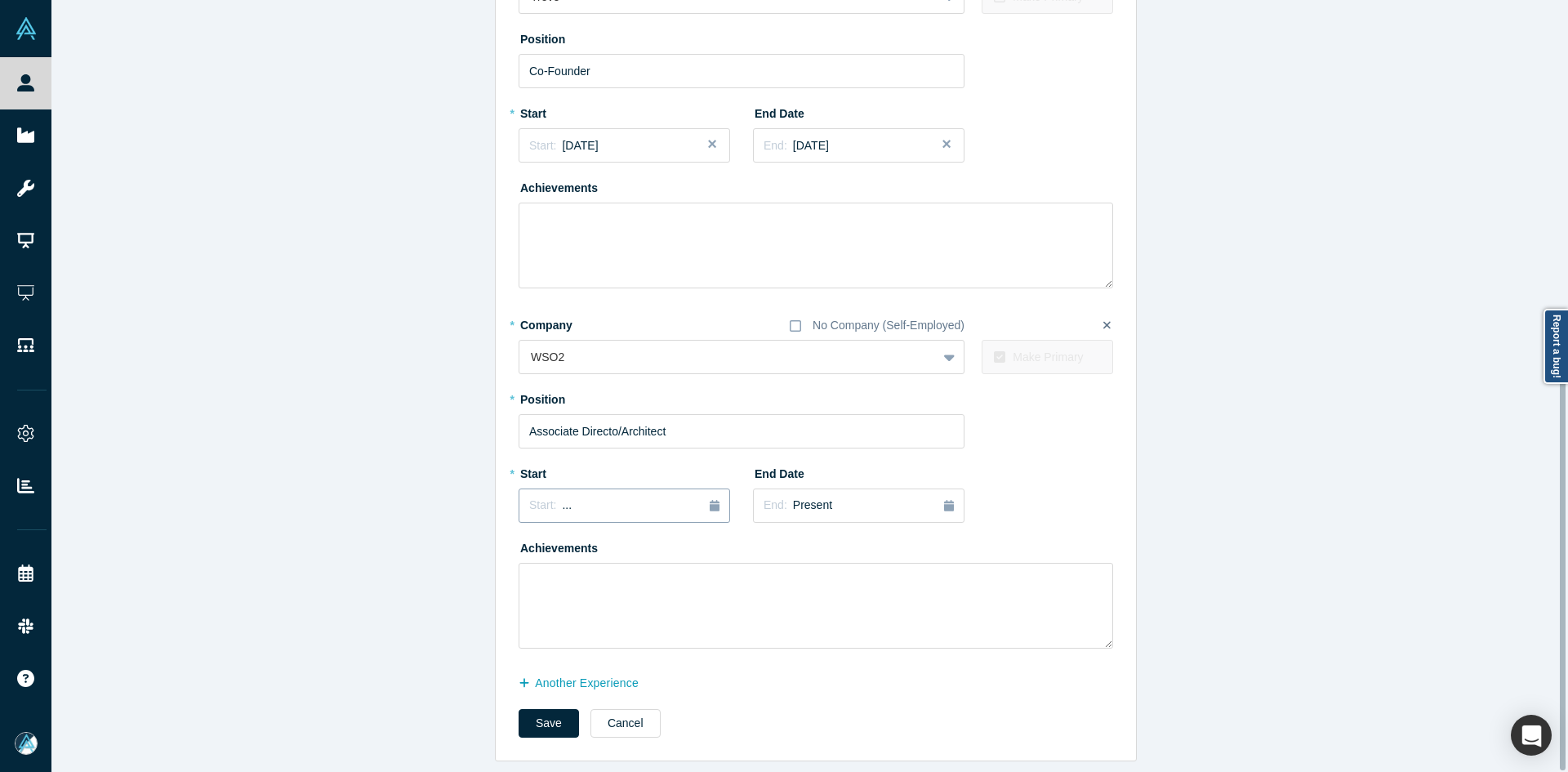
click at [570, 498] on div "Start: ..." at bounding box center [624, 505] width 191 height 18
click at [594, 597] on div "May" at bounding box center [607, 605] width 52 height 17
click at [545, 708] on button "Save" at bounding box center [549, 723] width 61 height 28
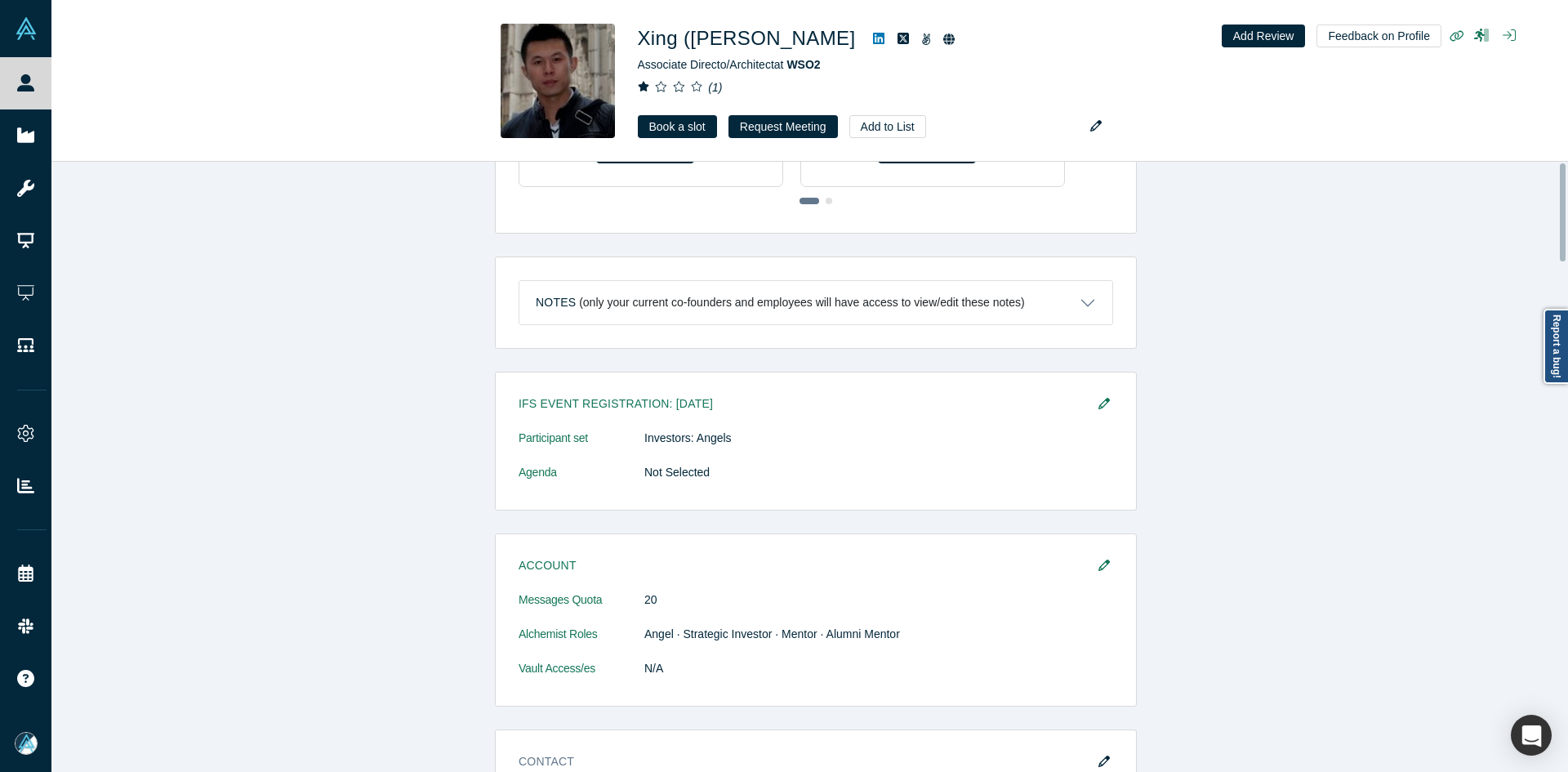
scroll to position [0, 0]
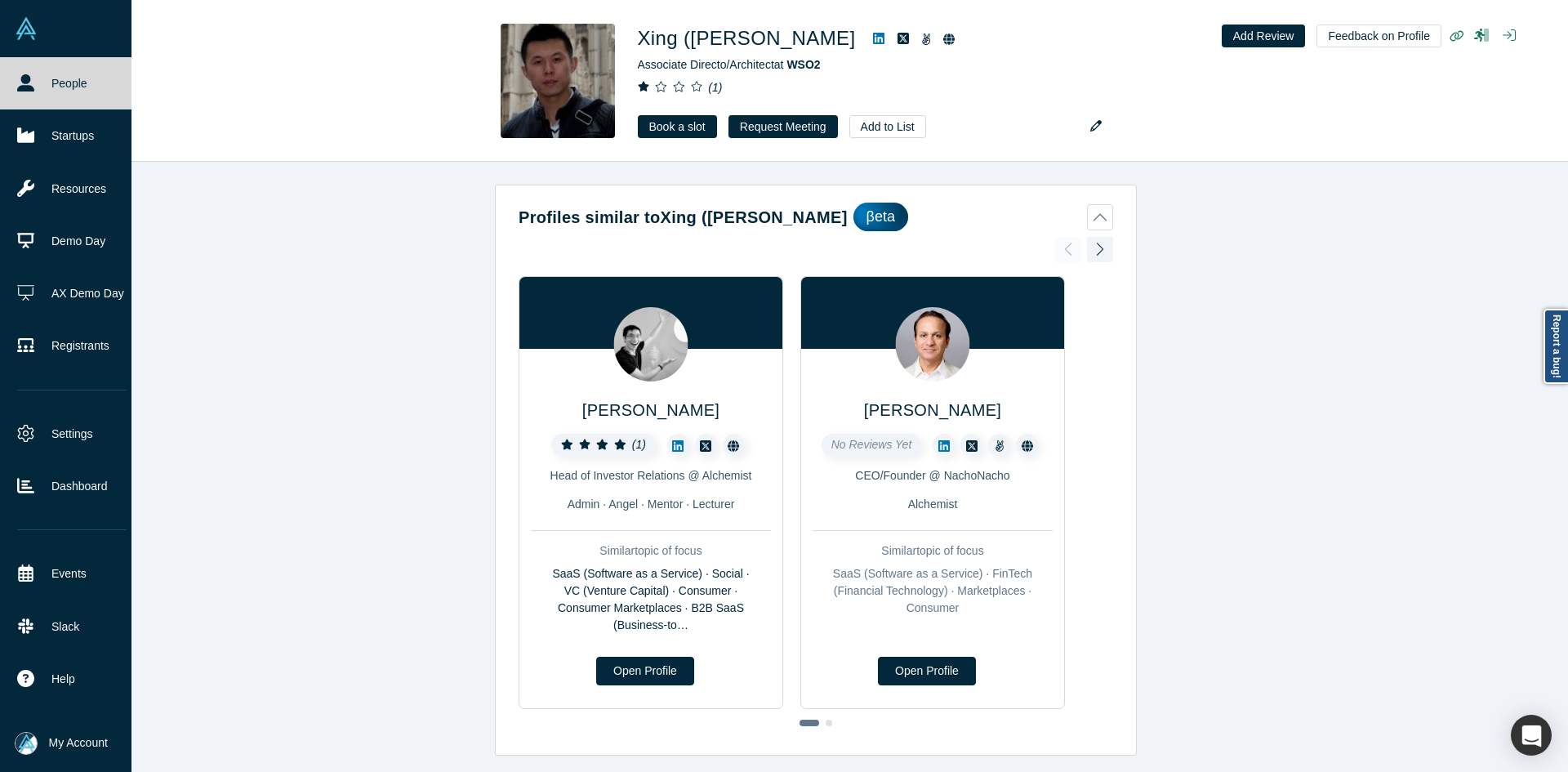
click at [14, 81] on link "People" at bounding box center [72, 83] width 144 height 52
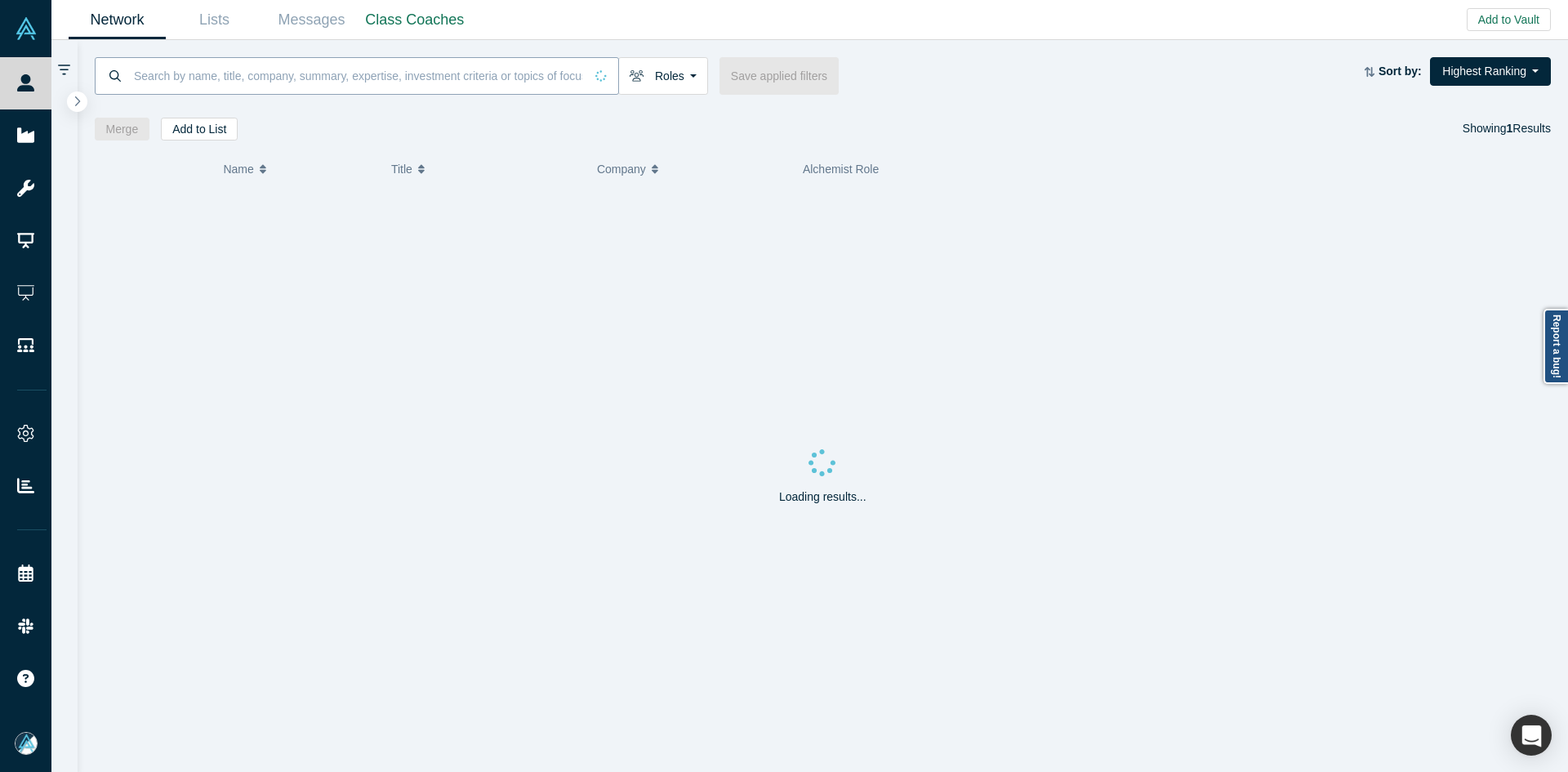
click at [354, 80] on input at bounding box center [358, 75] width 452 height 38
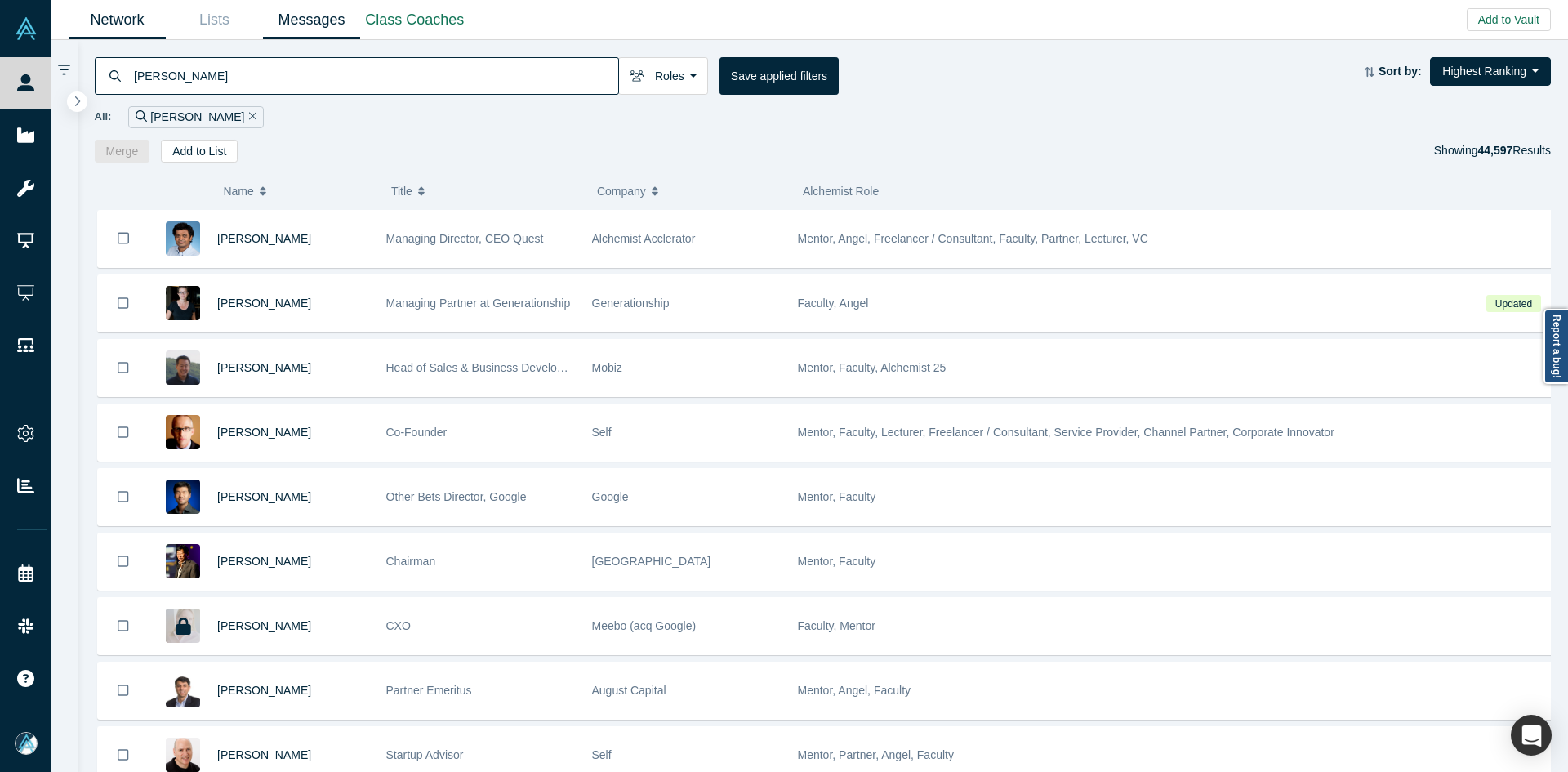
type input "[PERSON_NAME]"
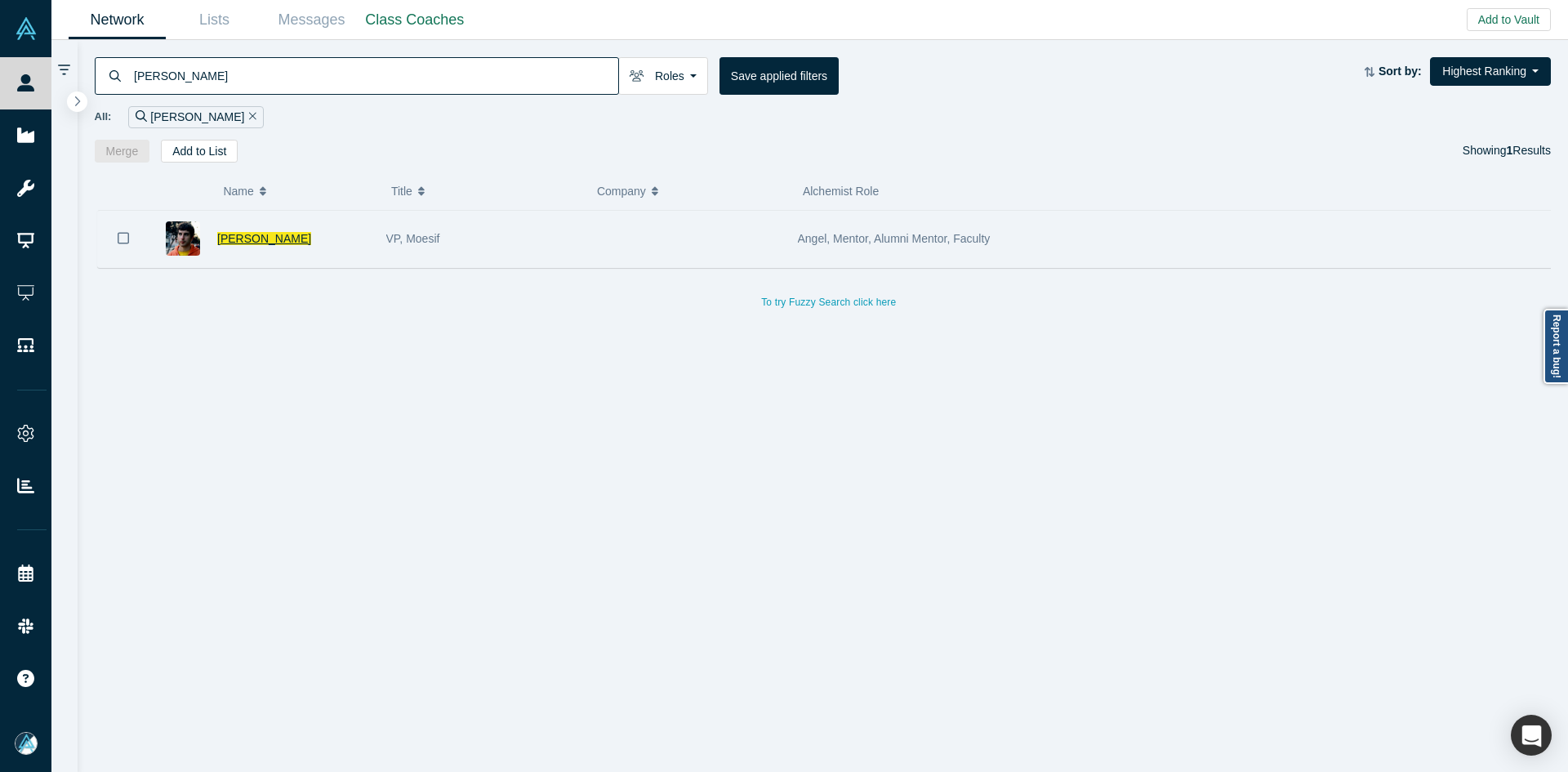
click at [261, 238] on span "[PERSON_NAME]" at bounding box center [264, 238] width 94 height 13
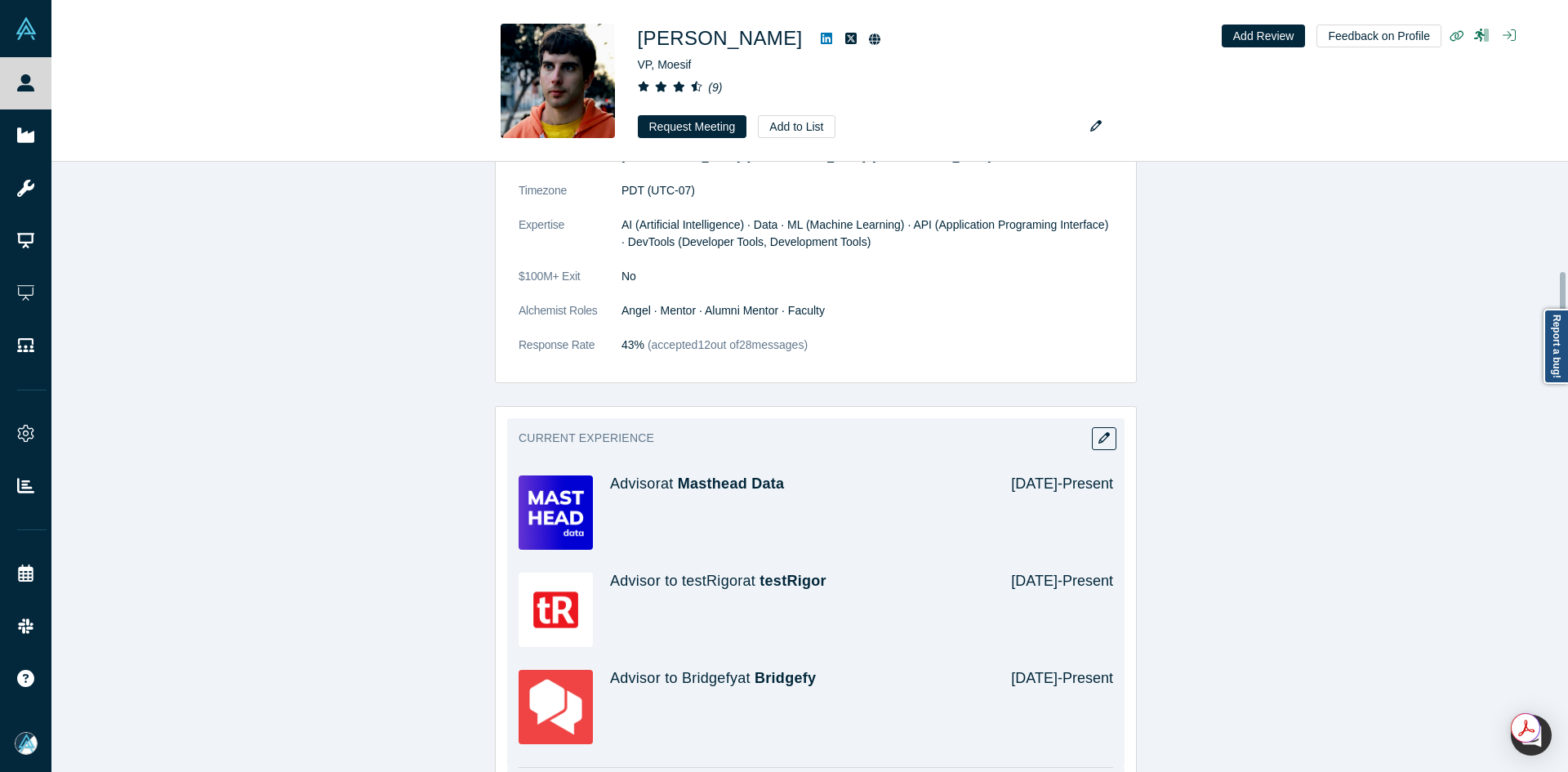
scroll to position [817, 0]
click at [1101, 431] on icon "button" at bounding box center [1104, 436] width 11 height 11
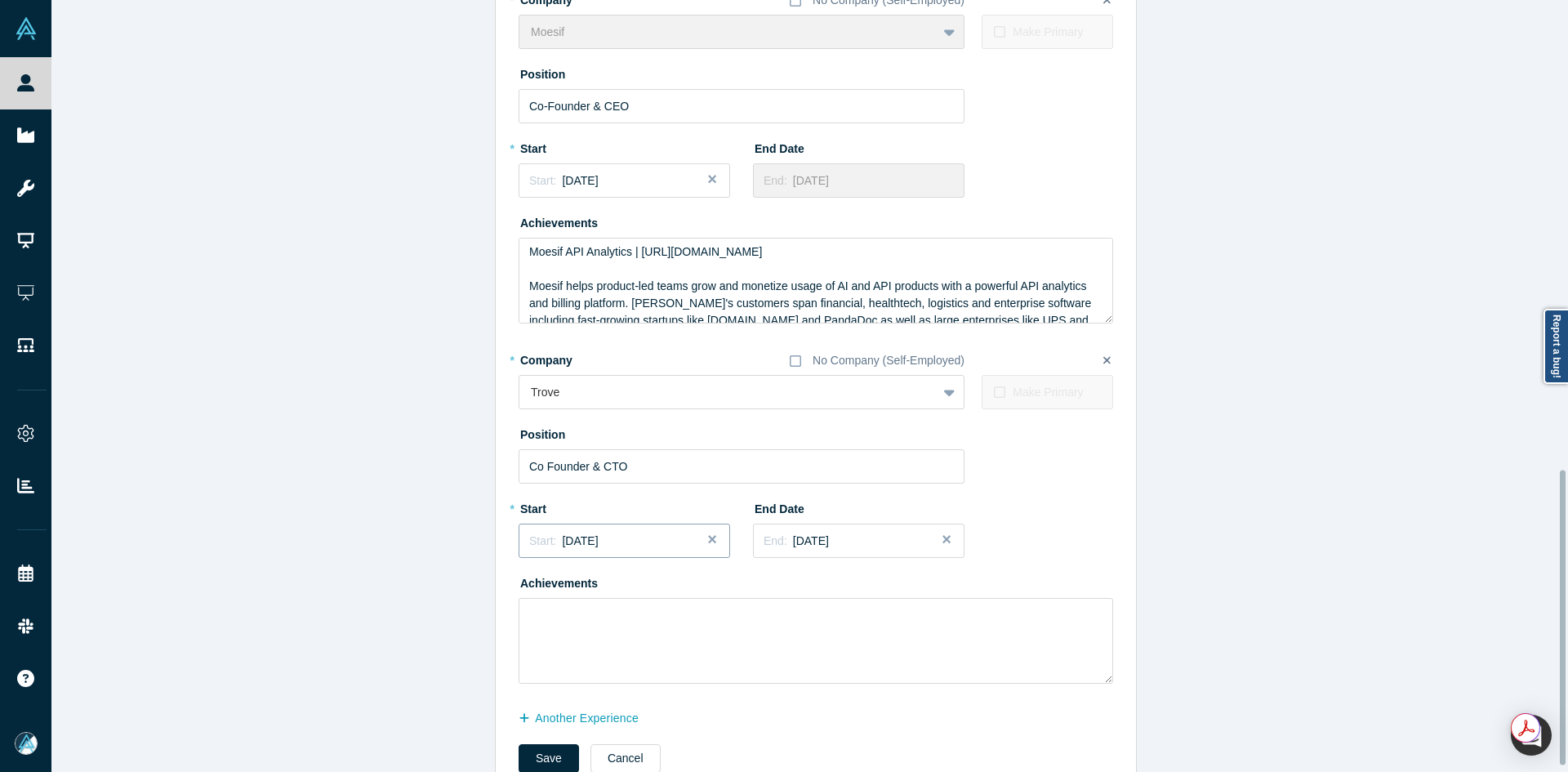
scroll to position [1241, 0]
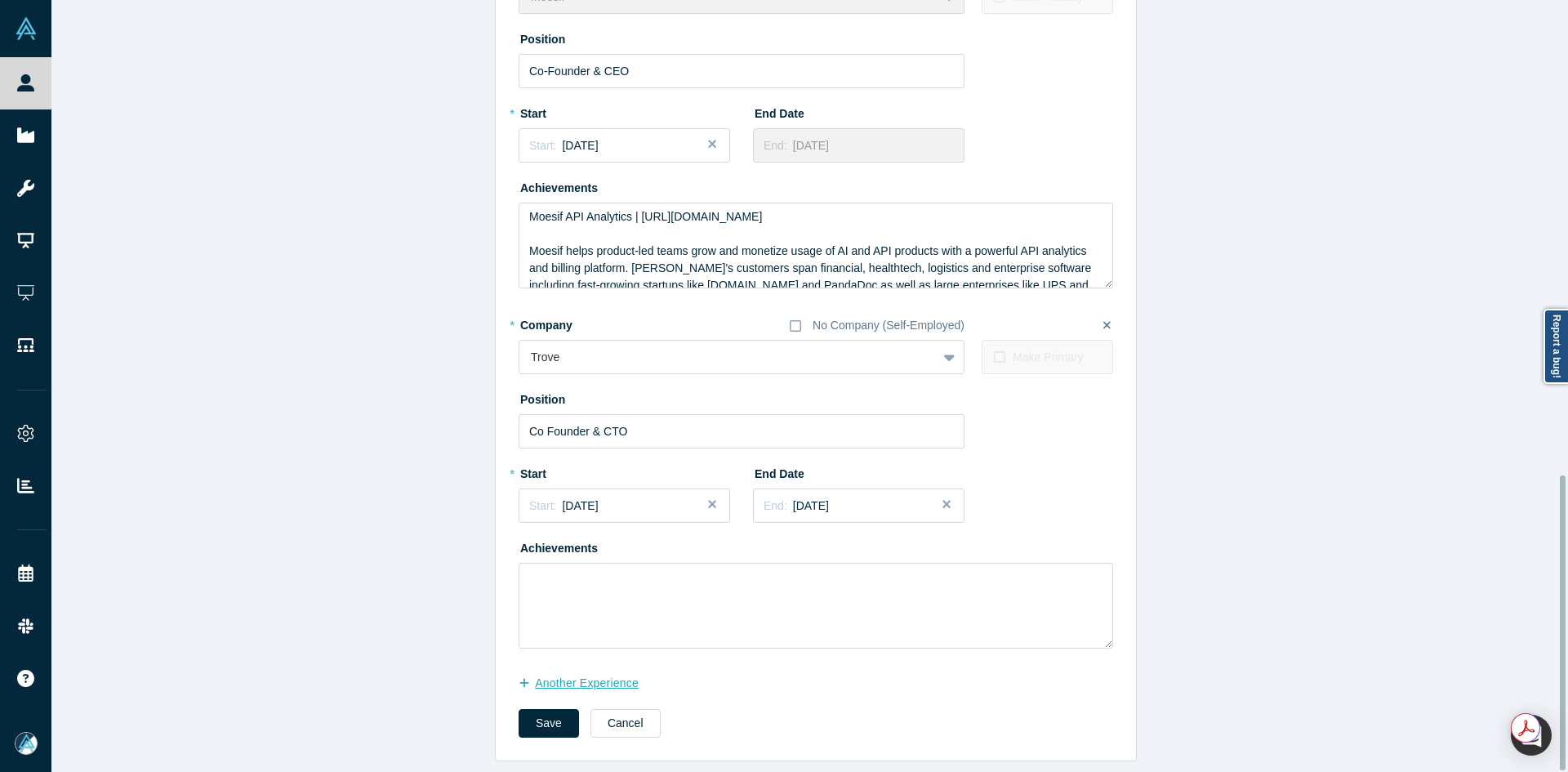
click at [543, 671] on button "another Experience" at bounding box center [587, 683] width 138 height 28
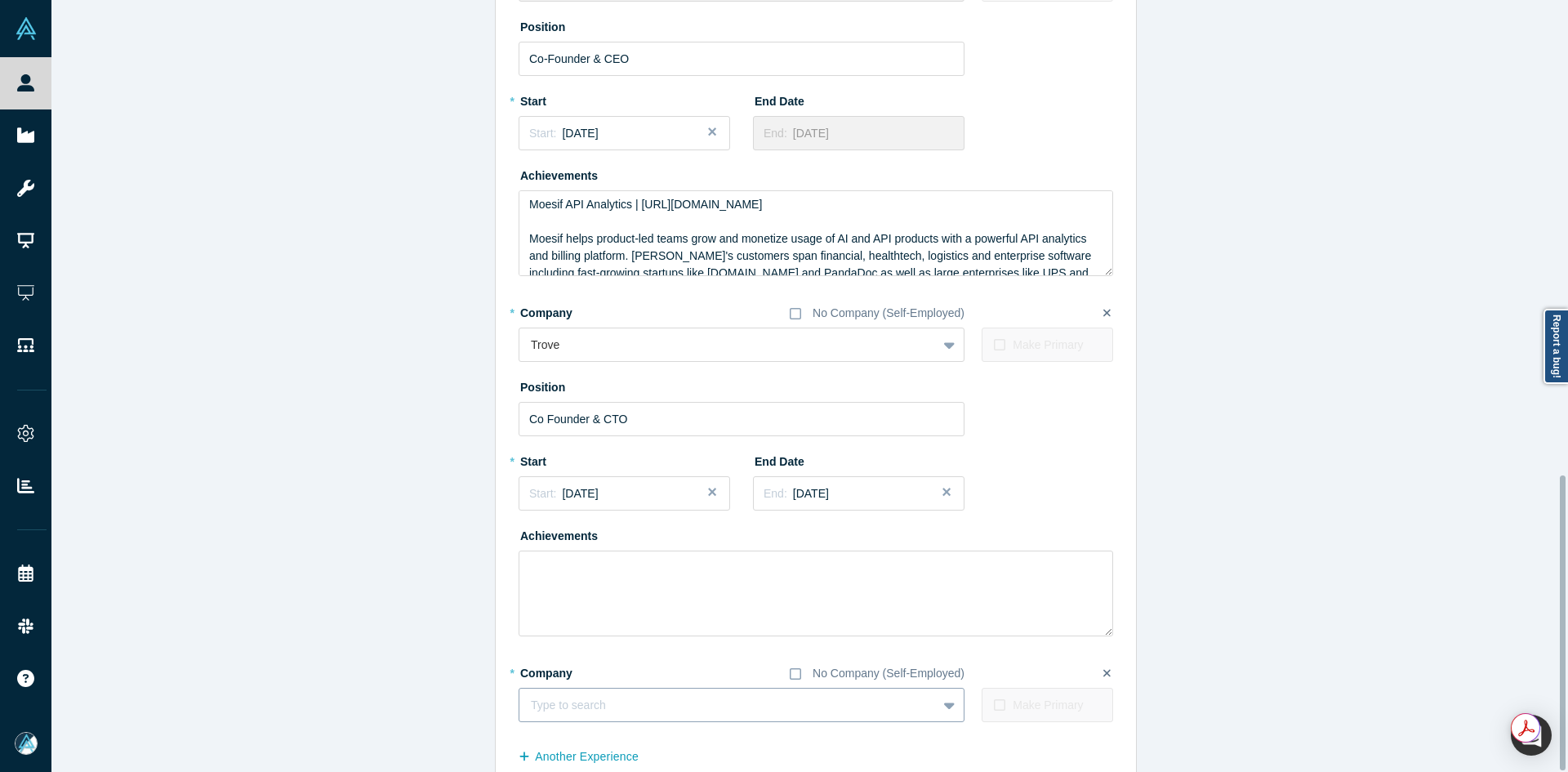
click at [569, 699] on div at bounding box center [729, 706] width 395 height 21
type input "WSO2"
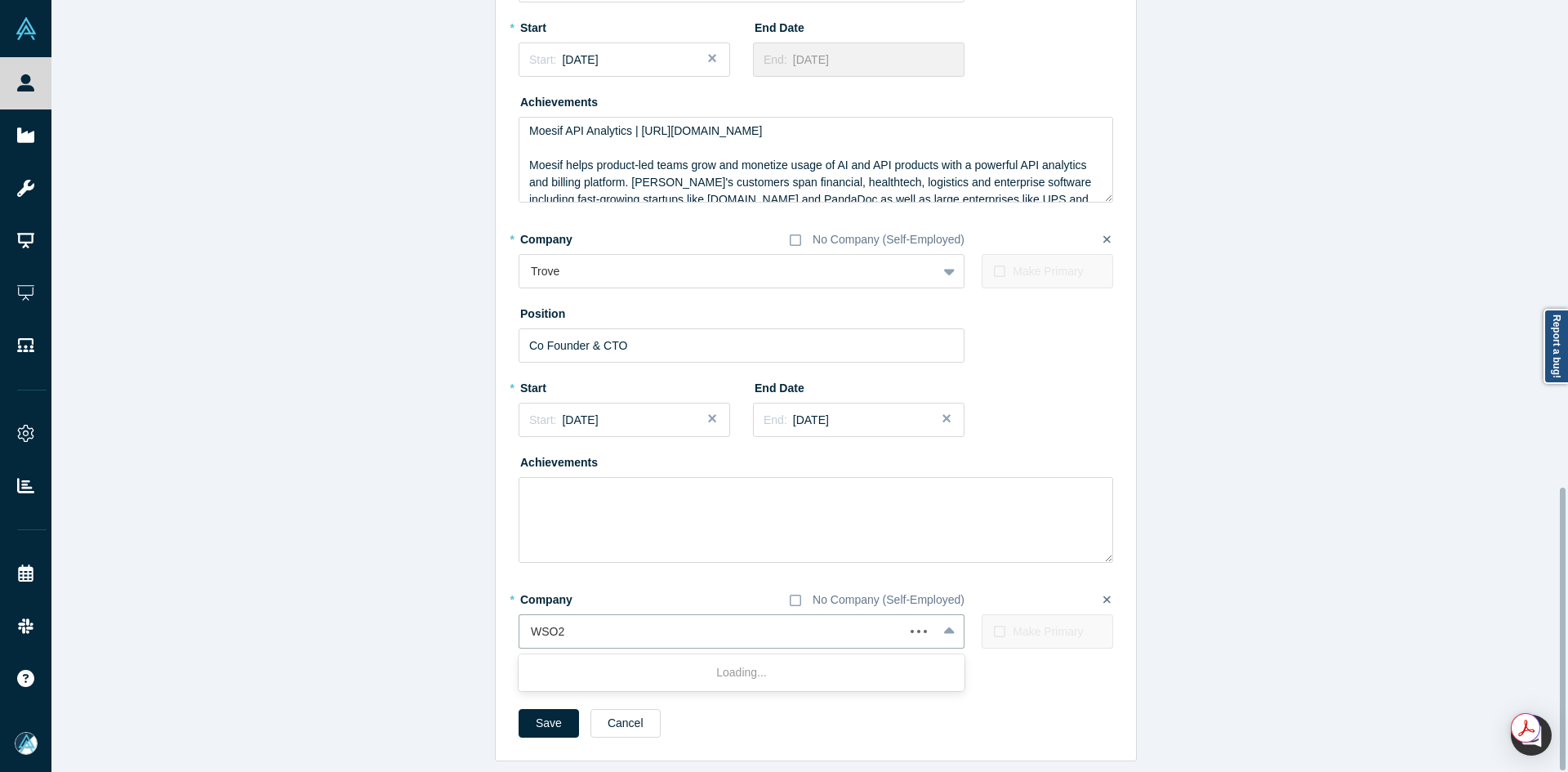
scroll to position [1328, 0]
click at [590, 663] on div "WSO2" at bounding box center [742, 672] width 446 height 30
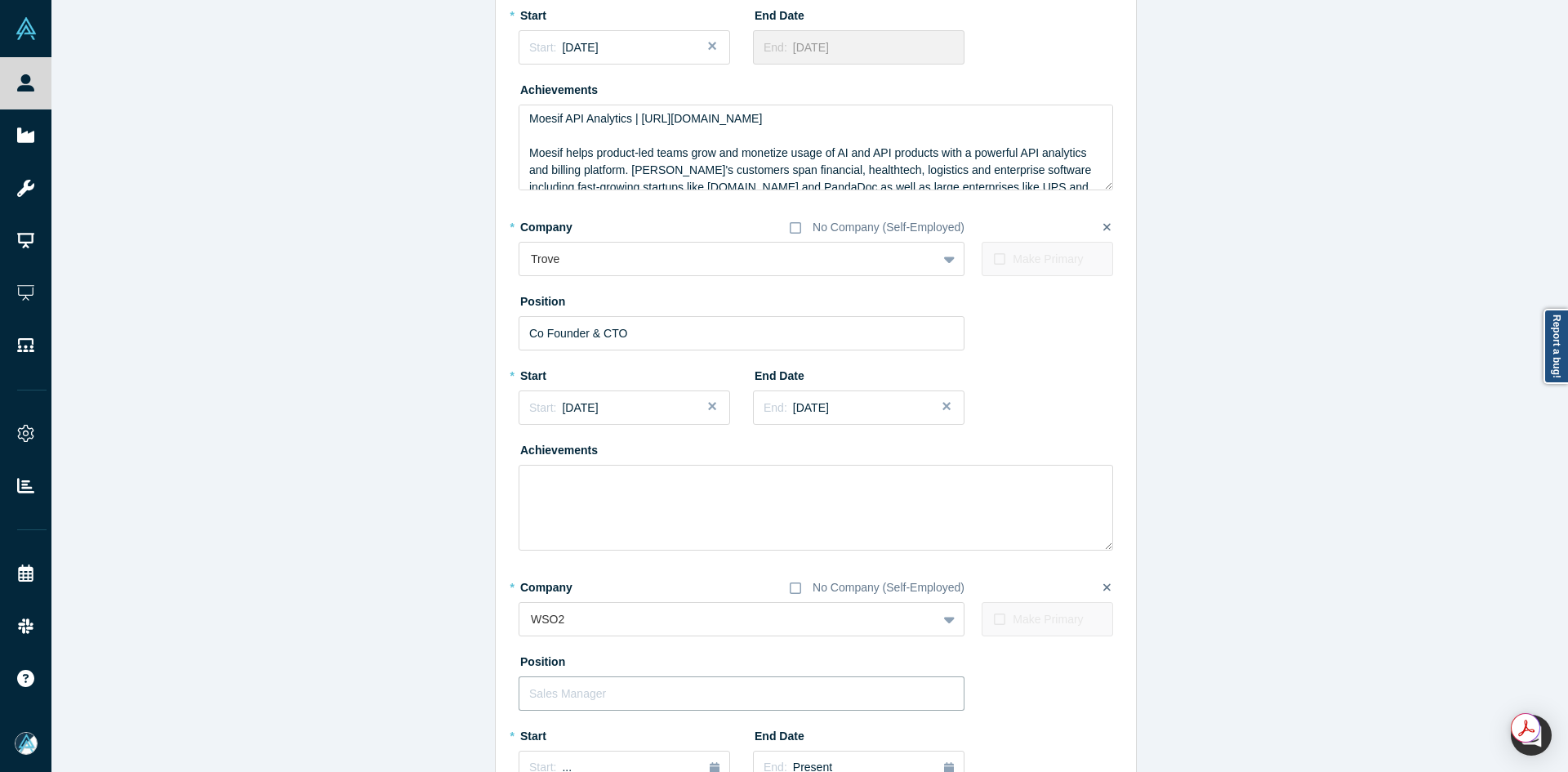
click at [590, 680] on input "text" at bounding box center [742, 693] width 446 height 34
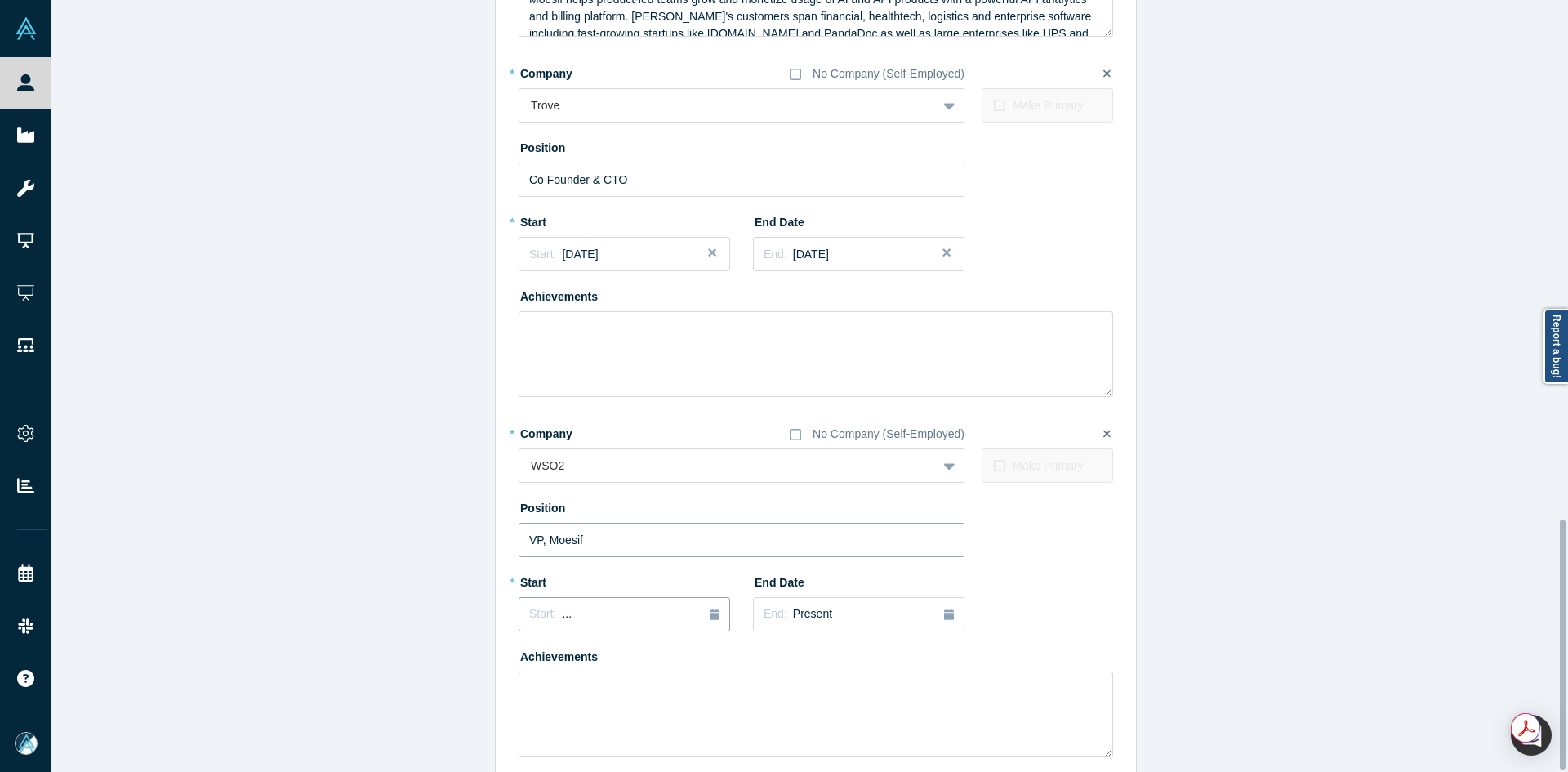
scroll to position [1602, 0]
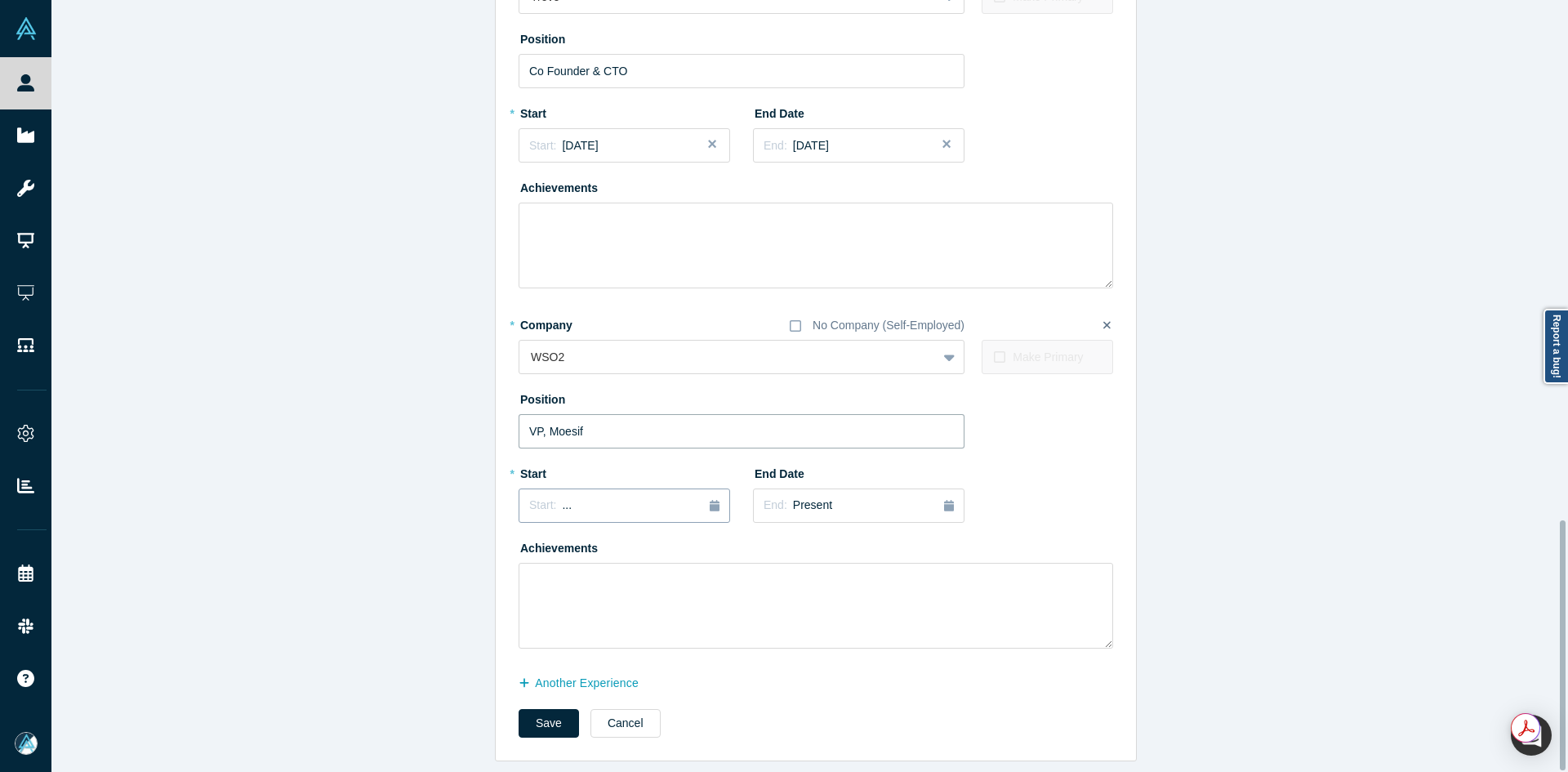
type input "VP, Moesif"
click at [595, 496] on div "Start: ..." at bounding box center [624, 505] width 191 height 18
click at [598, 597] on div "May" at bounding box center [607, 605] width 52 height 17
click at [544, 726] on div "Save Cancel" at bounding box center [816, 728] width 595 height 40
click at [543, 713] on button "Save" at bounding box center [549, 723] width 61 height 28
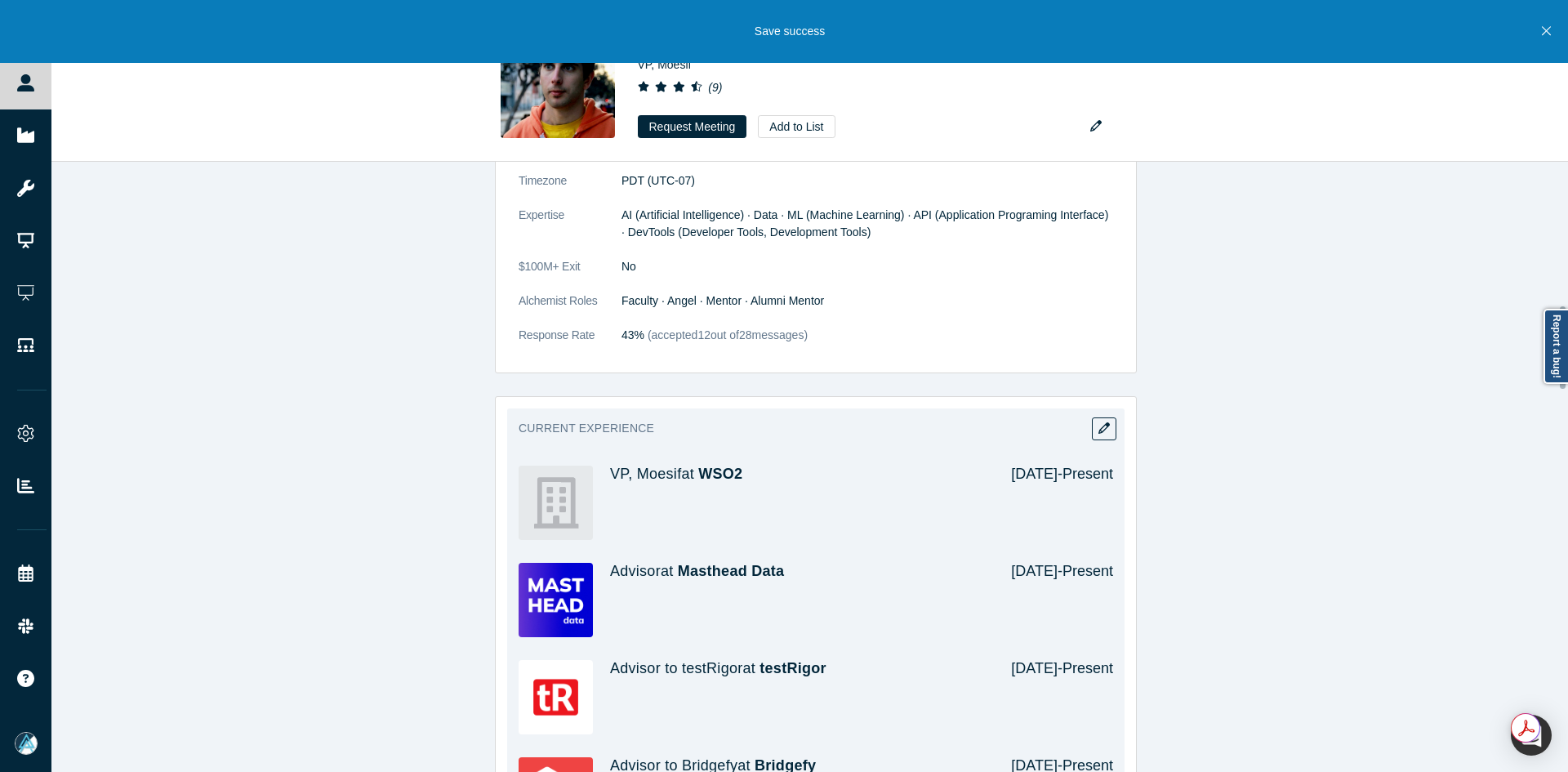
scroll to position [1061, 0]
